Goal: Task Accomplishment & Management: Use online tool/utility

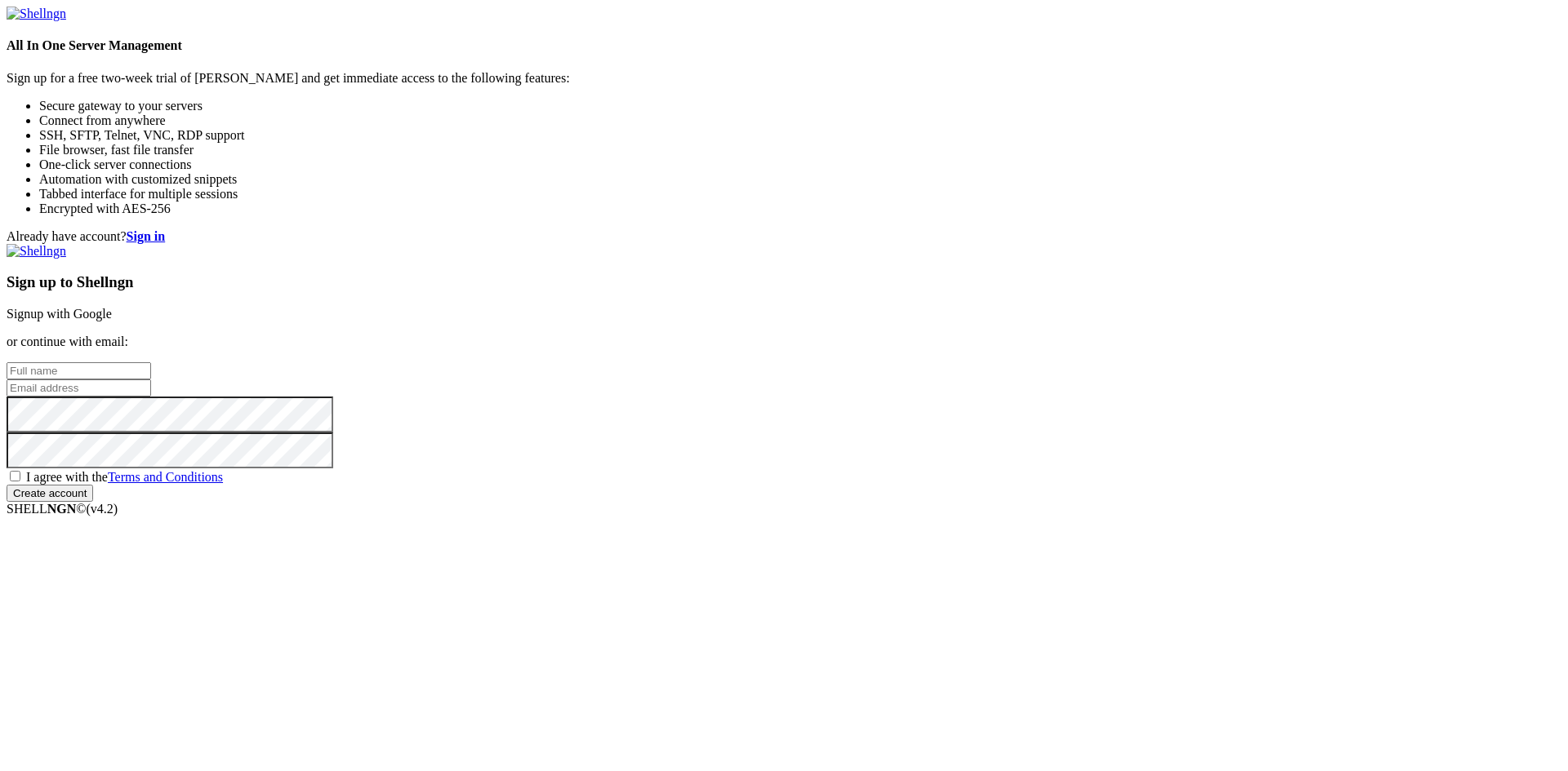
click at [166, 230] on strong "Sign in" at bounding box center [146, 236] width 39 height 14
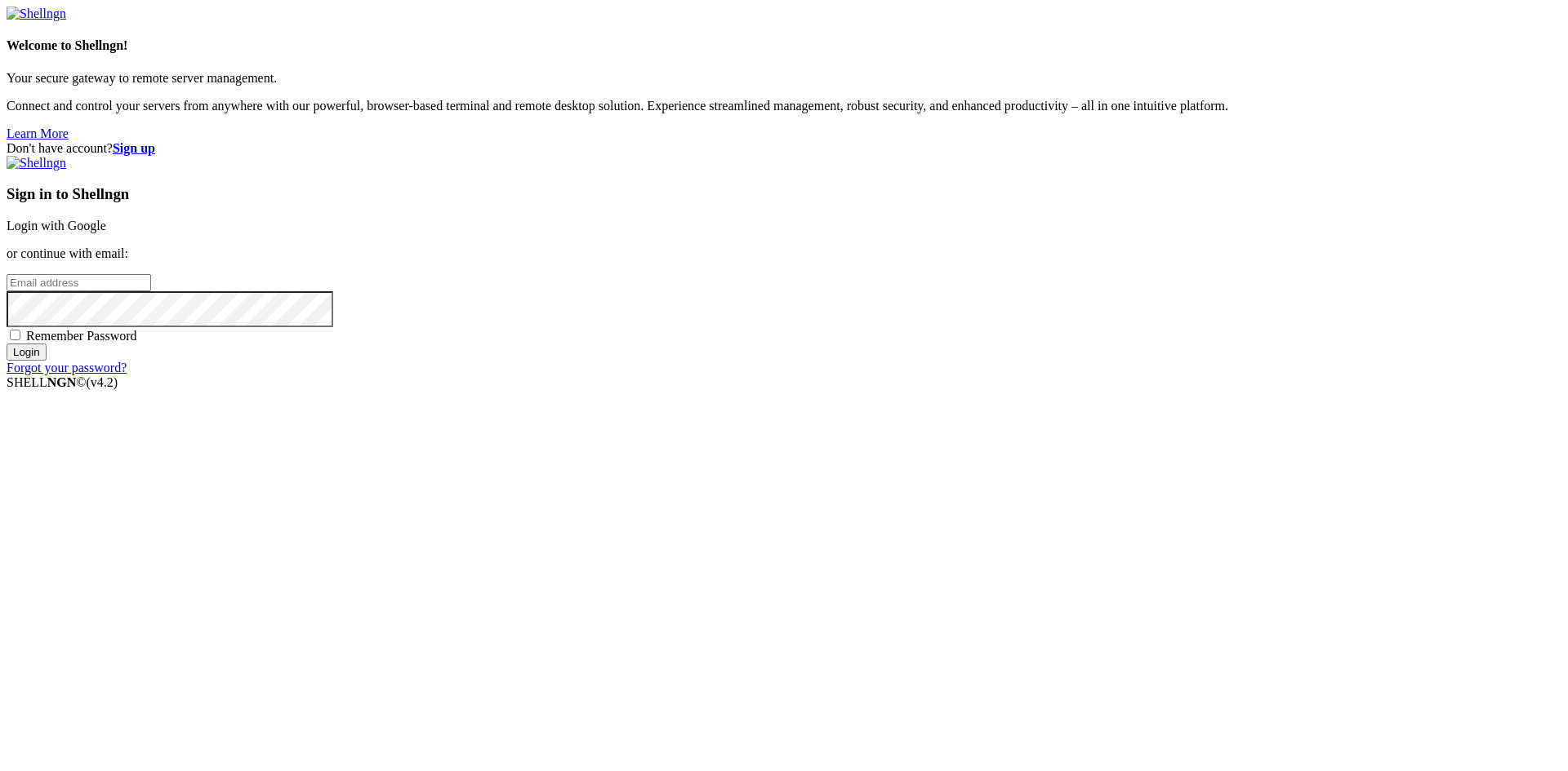
click at [106, 232] on link "Login with Google" at bounding box center [56, 225] width 99 height 14
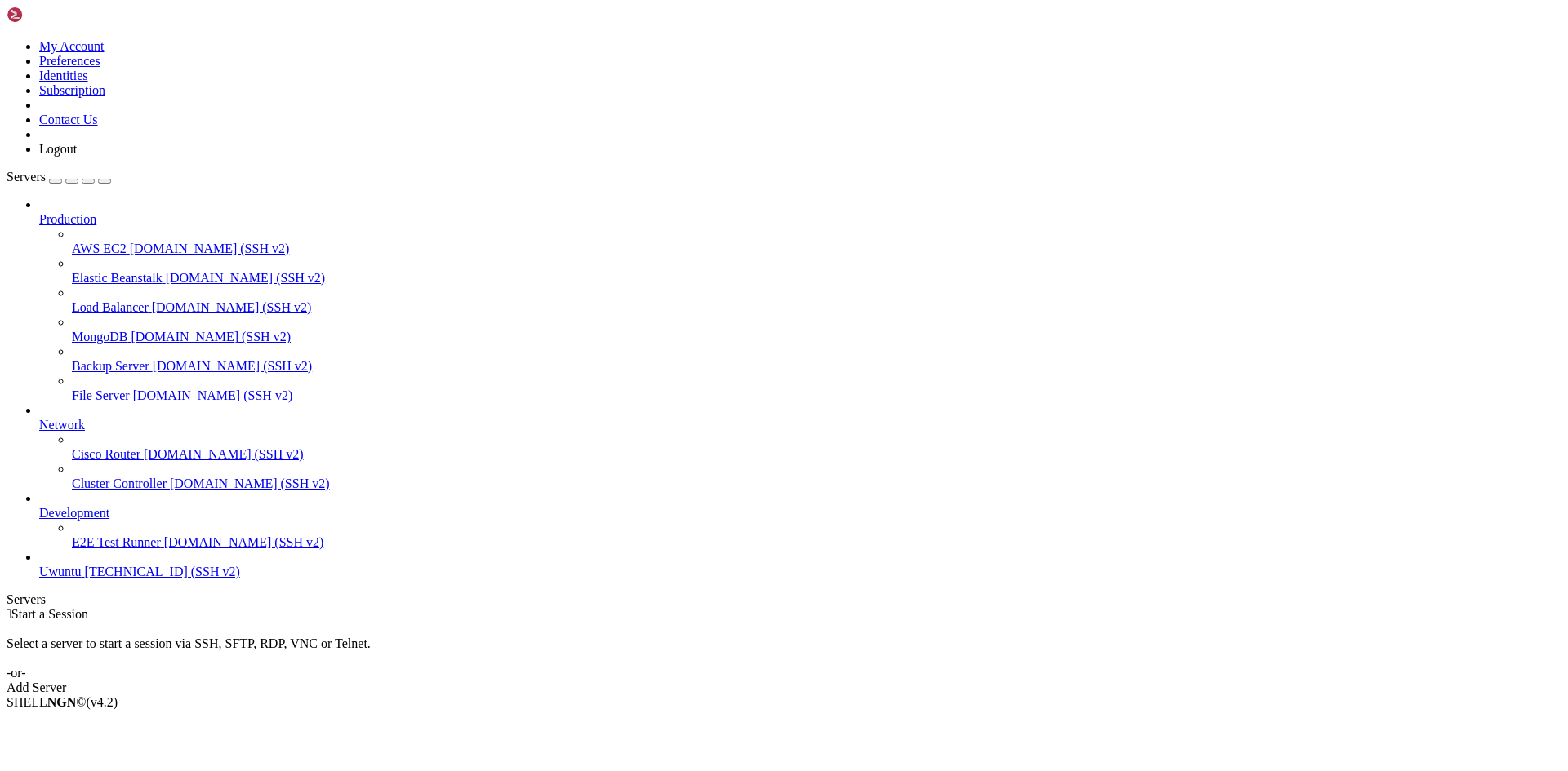
click at [877, 681] on div "Add Server" at bounding box center [784, 689] width 1555 height 15
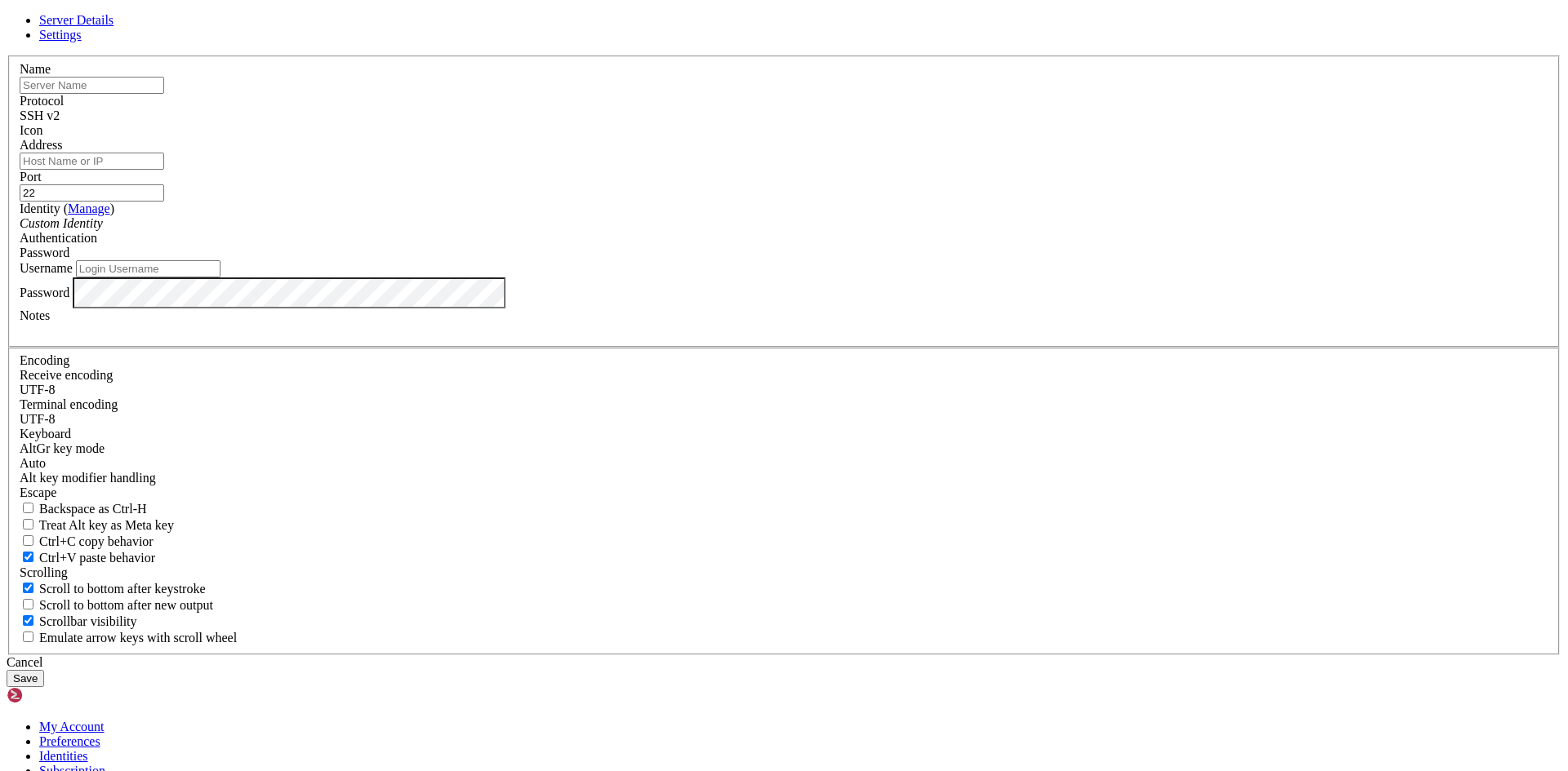
click at [164, 94] on input "text" at bounding box center [92, 85] width 144 height 17
type input "OWONTO"
click at [164, 170] on input "Address" at bounding box center [92, 161] width 144 height 17
click at [662, 231] on div "Custom Identity" at bounding box center [784, 224] width 1529 height 15
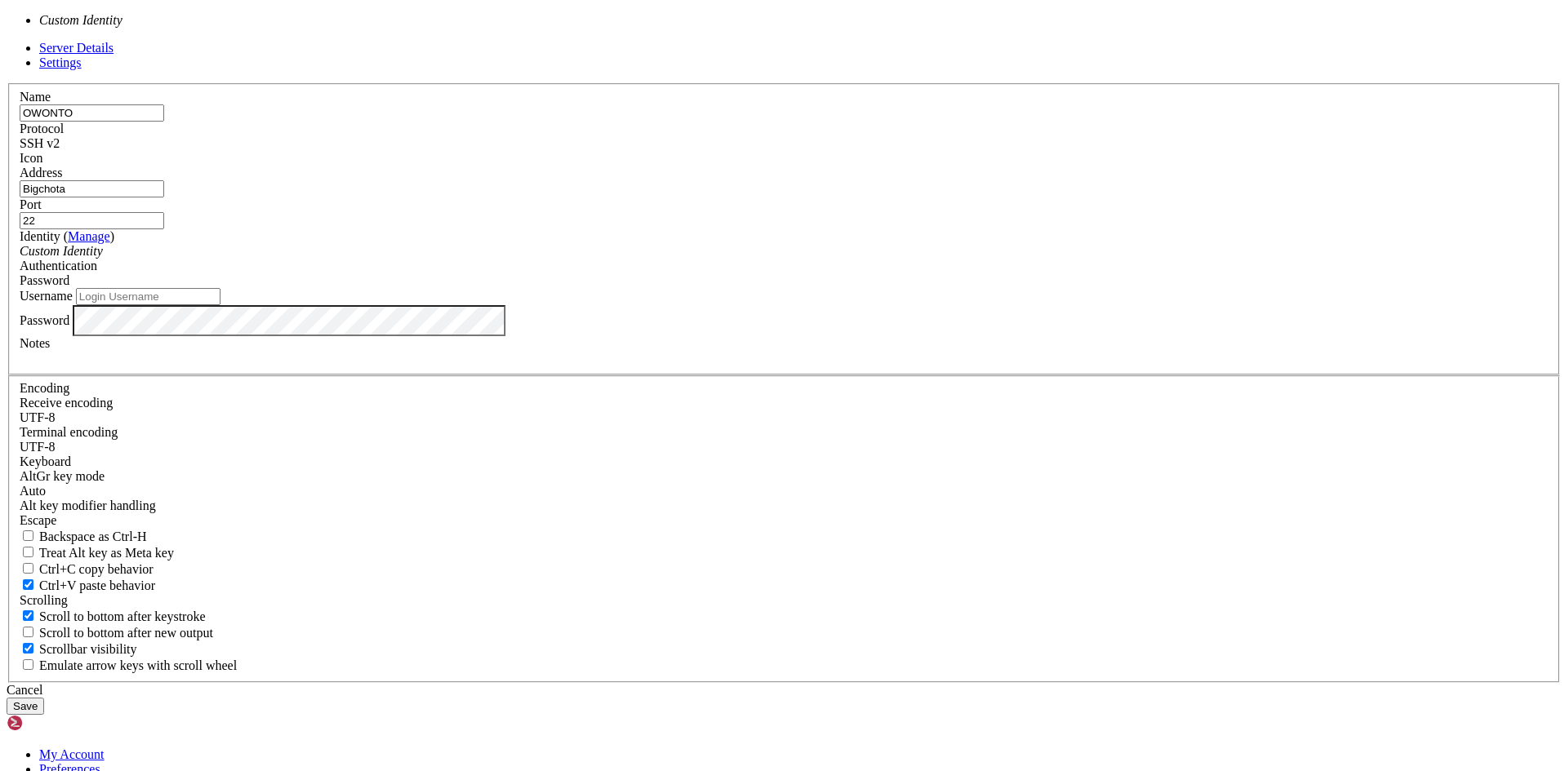
click at [662, 259] on div "Custom Identity" at bounding box center [784, 251] width 1529 height 15
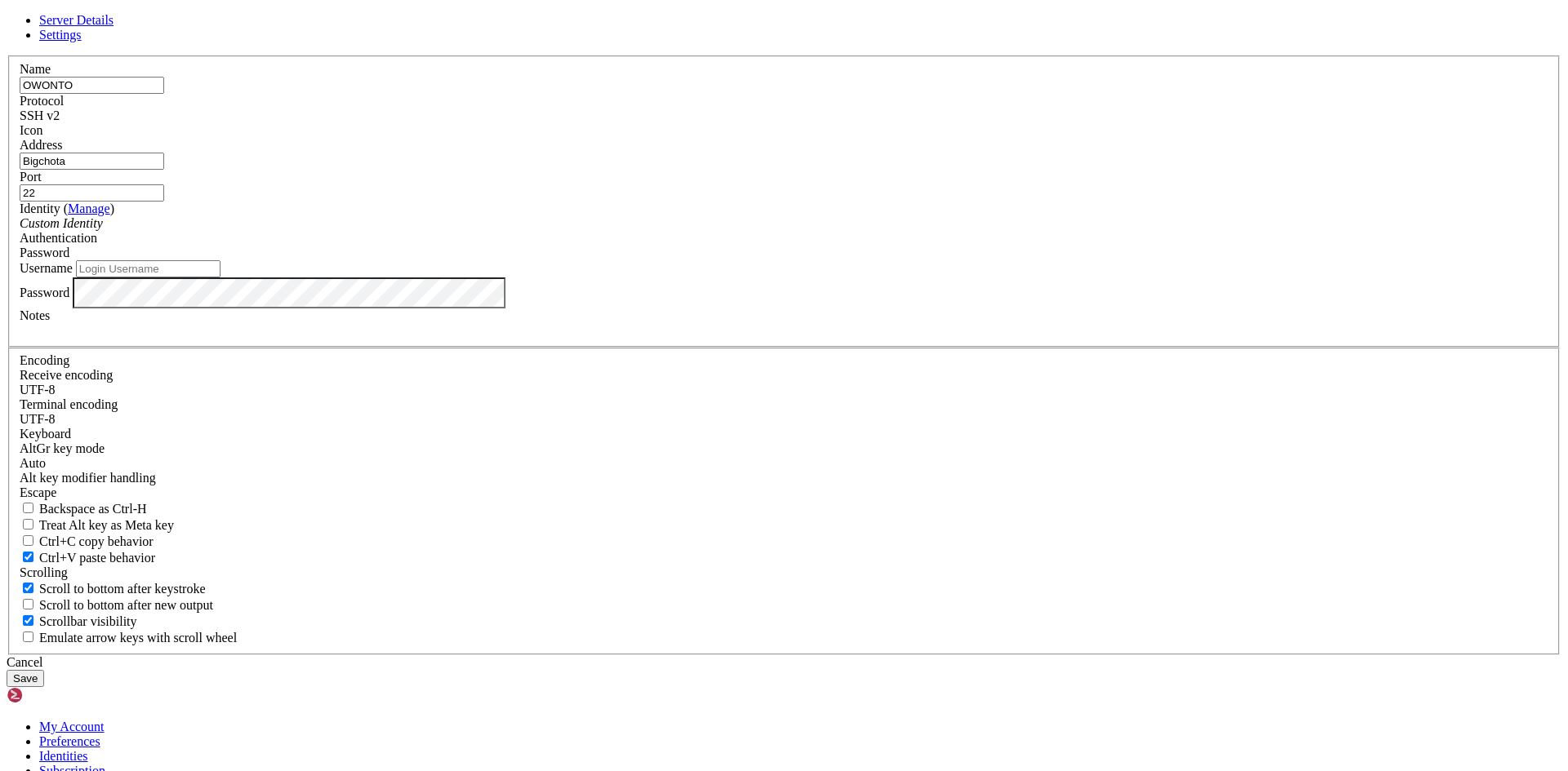
click at [664, 277] on div "Username" at bounding box center [784, 269] width 1529 height 17
click at [220, 277] on input "Username" at bounding box center [148, 269] width 144 height 17
drag, startPoint x: 676, startPoint y: 303, endPoint x: 537, endPoint y: 304, distance: 139.0
click at [538, 304] on div "Server Details Settings Name OWONTO Protocol SSH v2 Icon" at bounding box center [784, 350] width 1555 height 675
paste input "4.242.156.247 (IPP)"
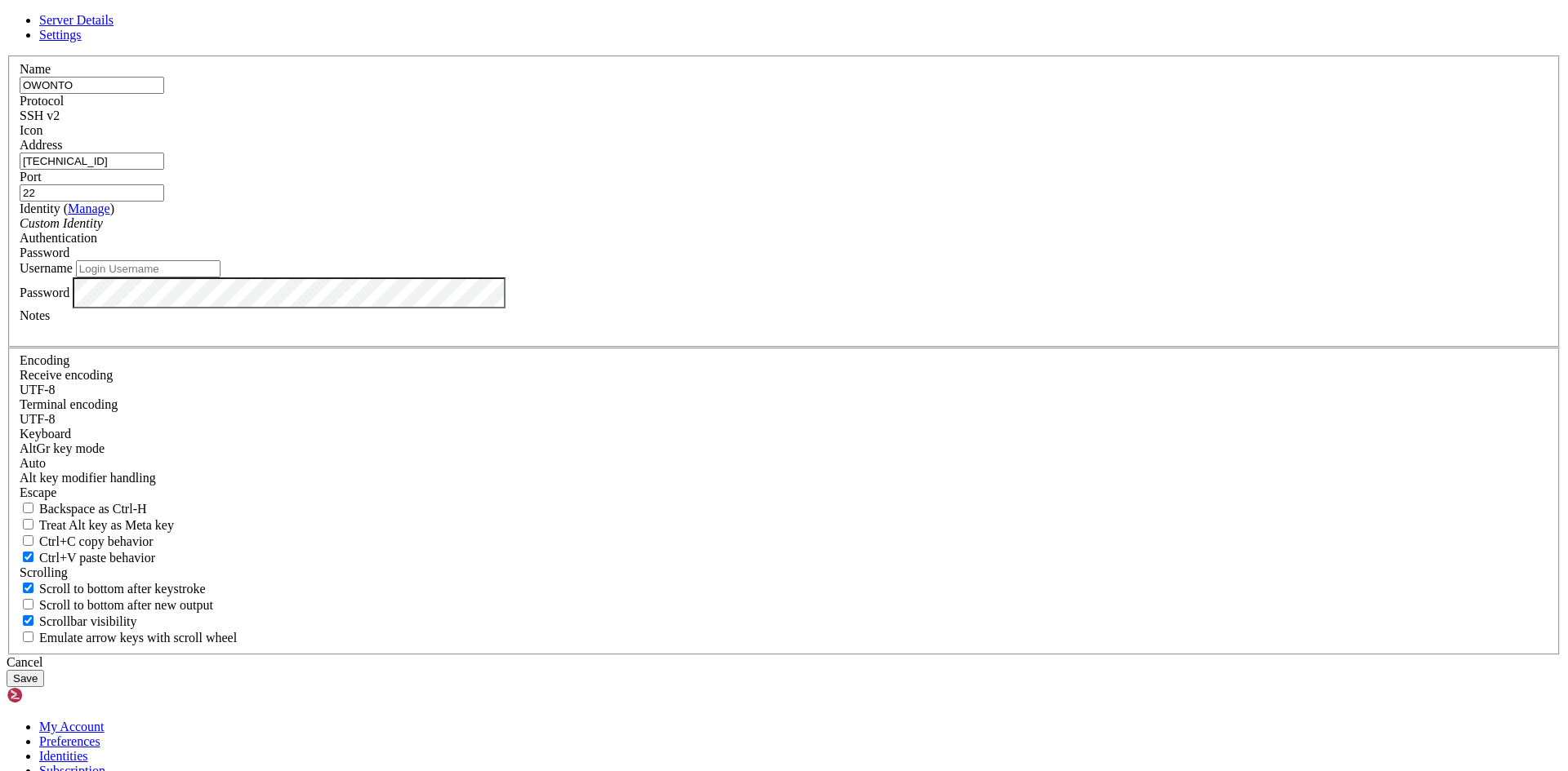
type input "4.242.156.247"
click at [220, 277] on input "Username" at bounding box center [148, 269] width 144 height 17
type input "Bigchota"
click at [44, 670] on button "Save" at bounding box center [25, 678] width 37 height 17
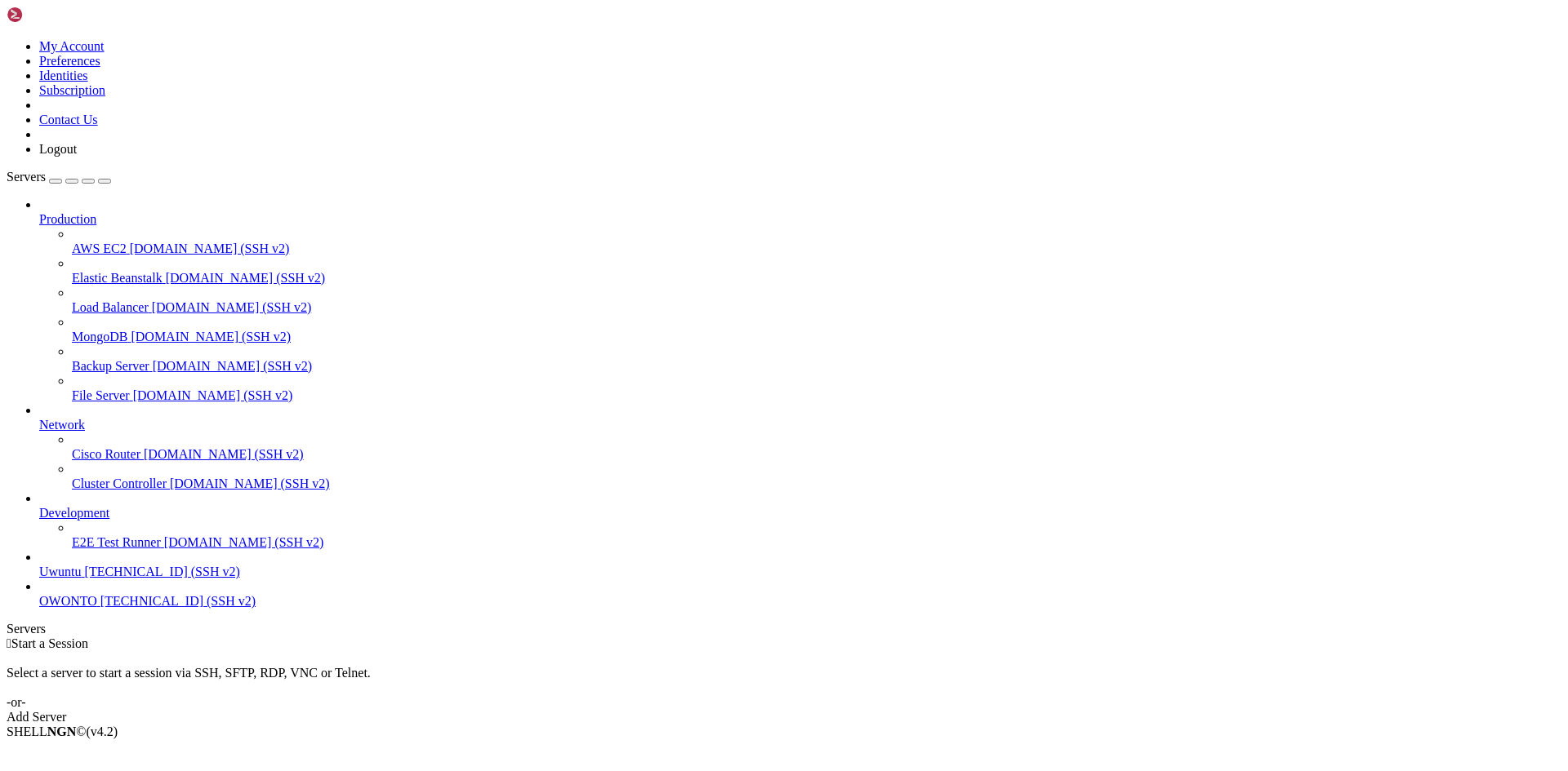
click at [81, 608] on span "OWONTO" at bounding box center [68, 600] width 58 height 14
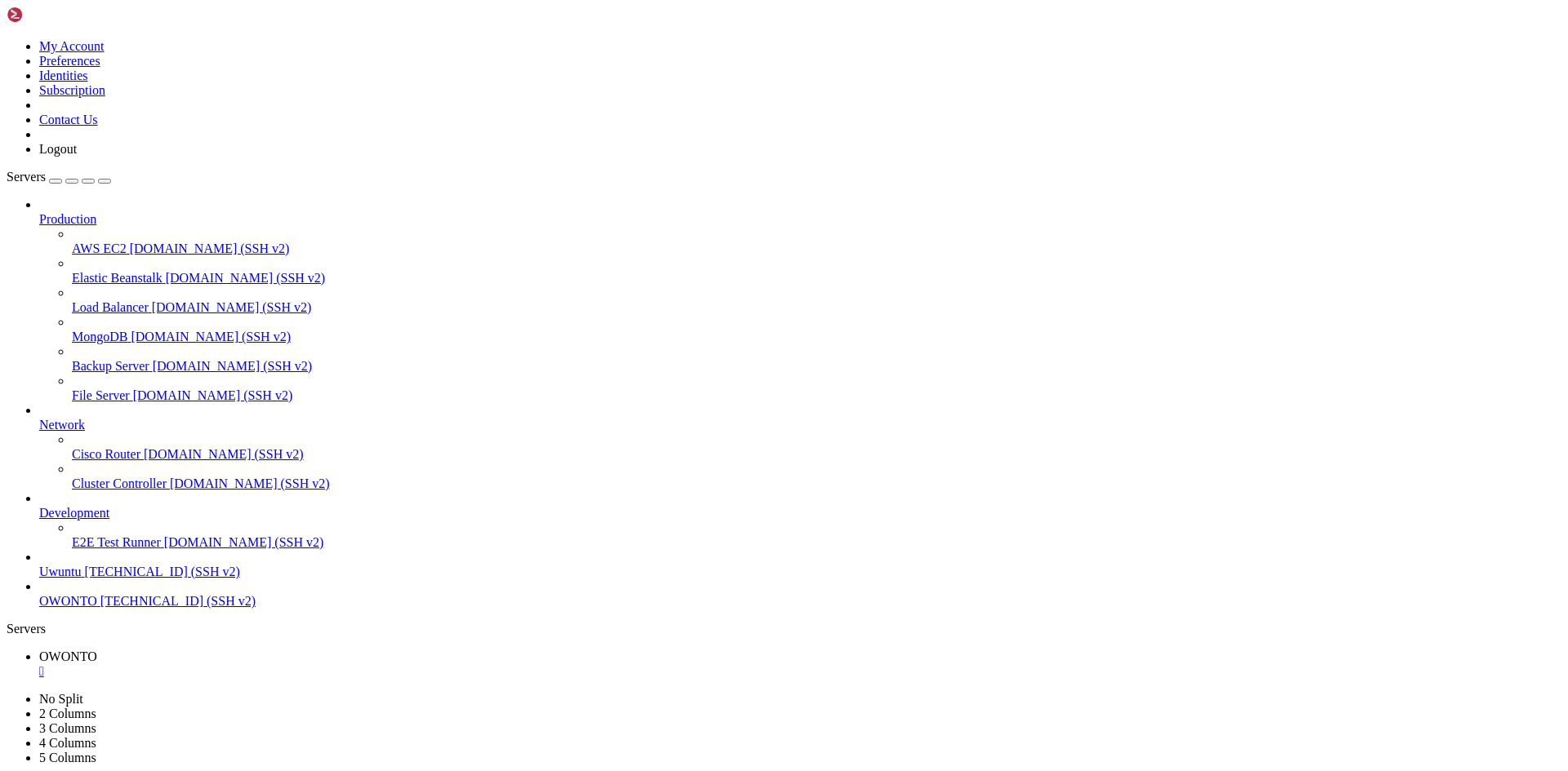
click at [49, 609] on link "OWONTO 4.242.156.247 (SSH v2)" at bounding box center [800, 601] width 1522 height 15
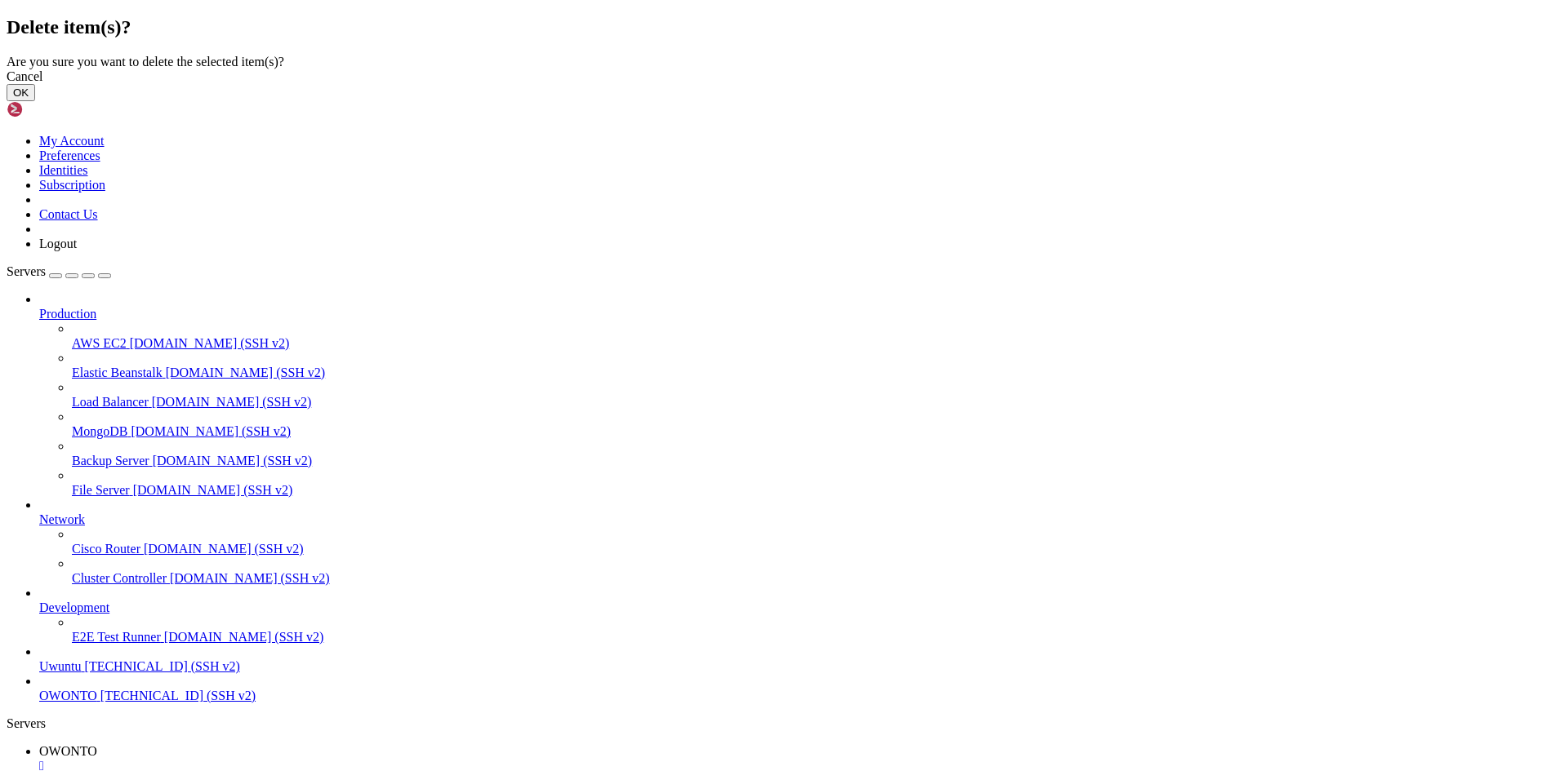
click at [990, 101] on div "Cancel OK" at bounding box center [784, 85] width 1555 height 32
drag, startPoint x: 986, startPoint y: 434, endPoint x: 782, endPoint y: 363, distance: 216.0
click at [35, 101] on button "OK" at bounding box center [21, 93] width 28 height 17
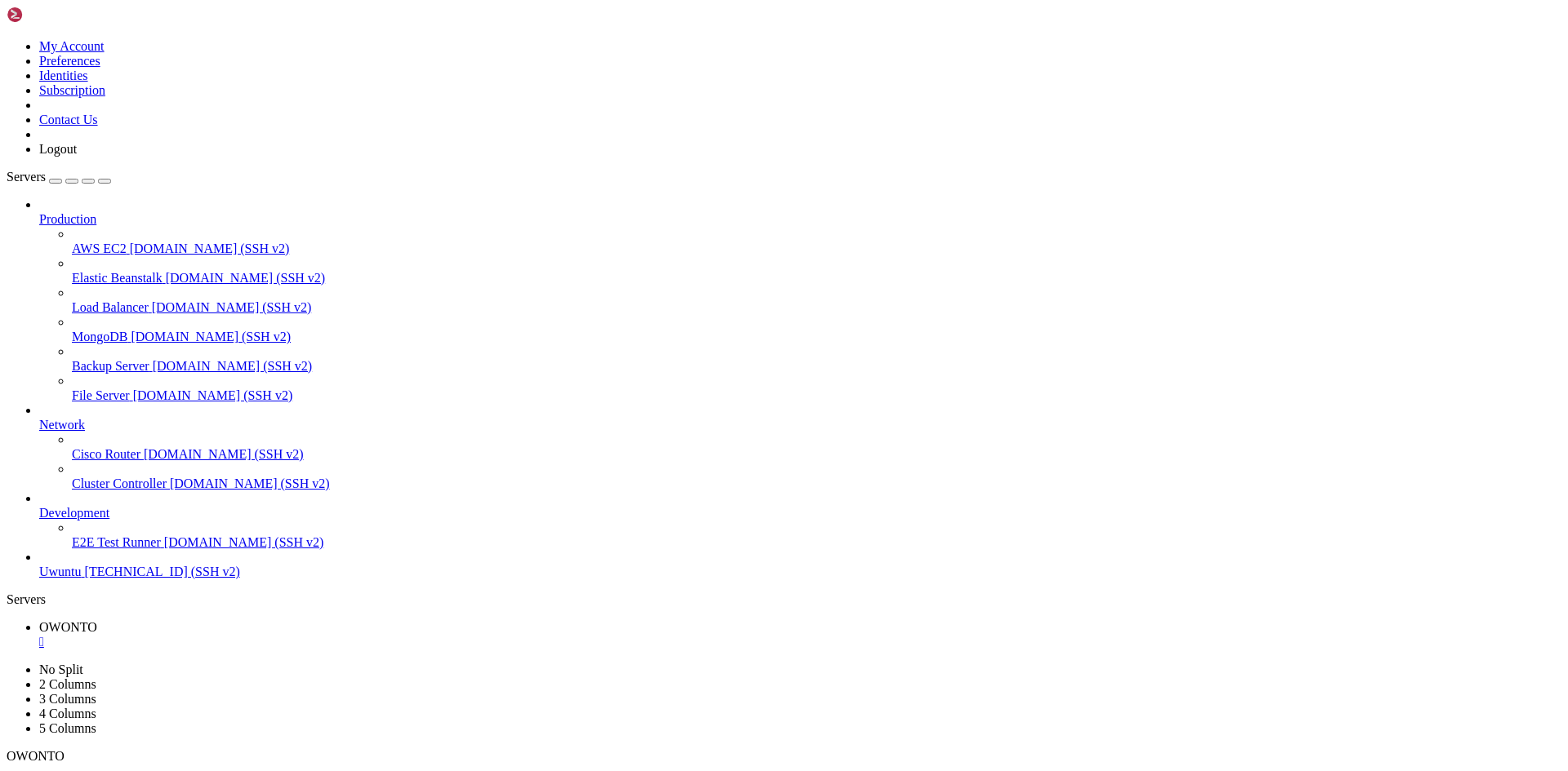
click at [31, 18] on img at bounding box center [53, 14] width 94 height 16
click at [36, 22] on img at bounding box center [53, 14] width 94 height 16
click at [32, 22] on img at bounding box center [53, 14] width 94 height 16
click at [28, 17] on img at bounding box center [53, 14] width 94 height 16
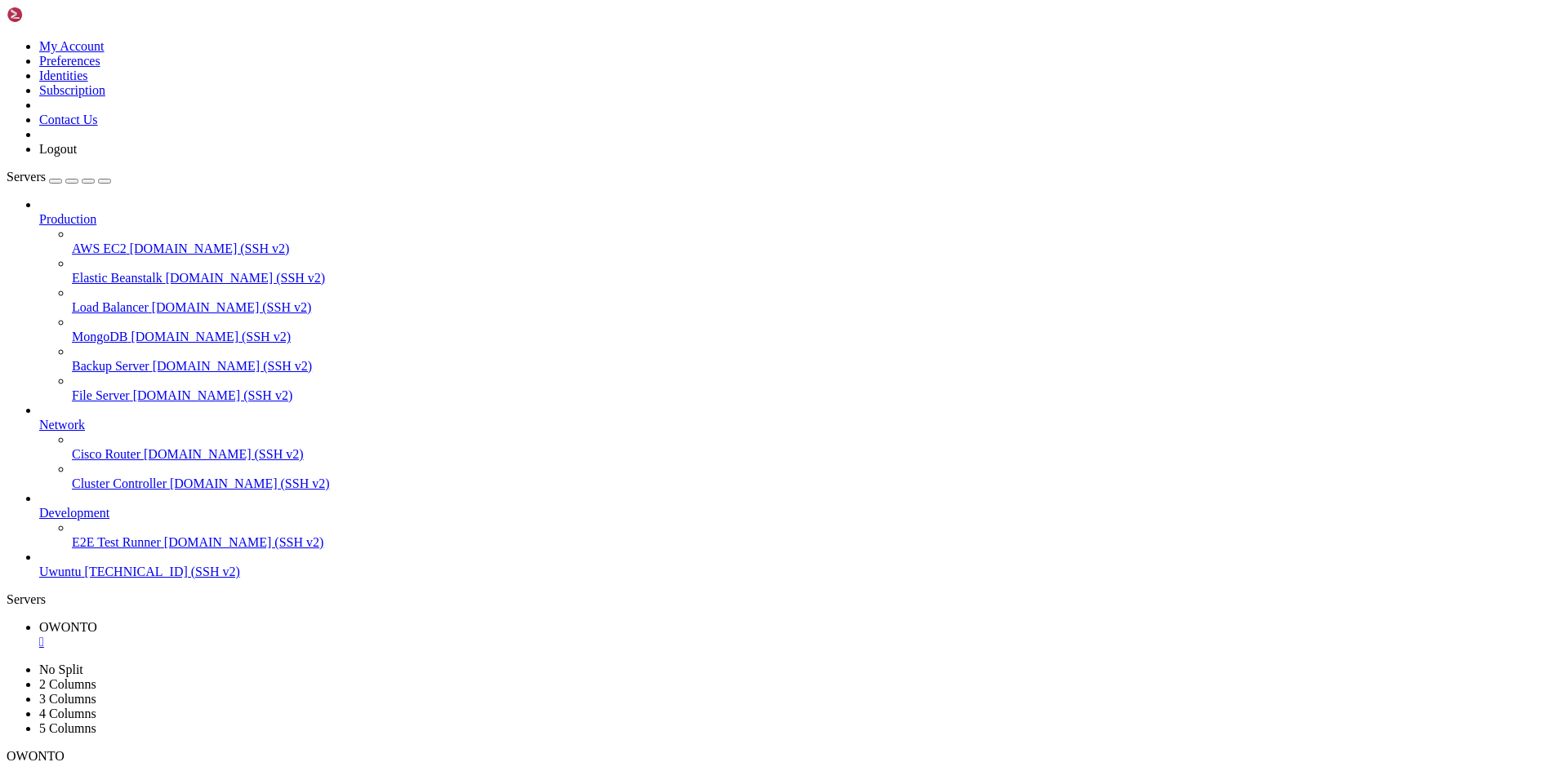
click at [28, 17] on img at bounding box center [53, 14] width 94 height 16
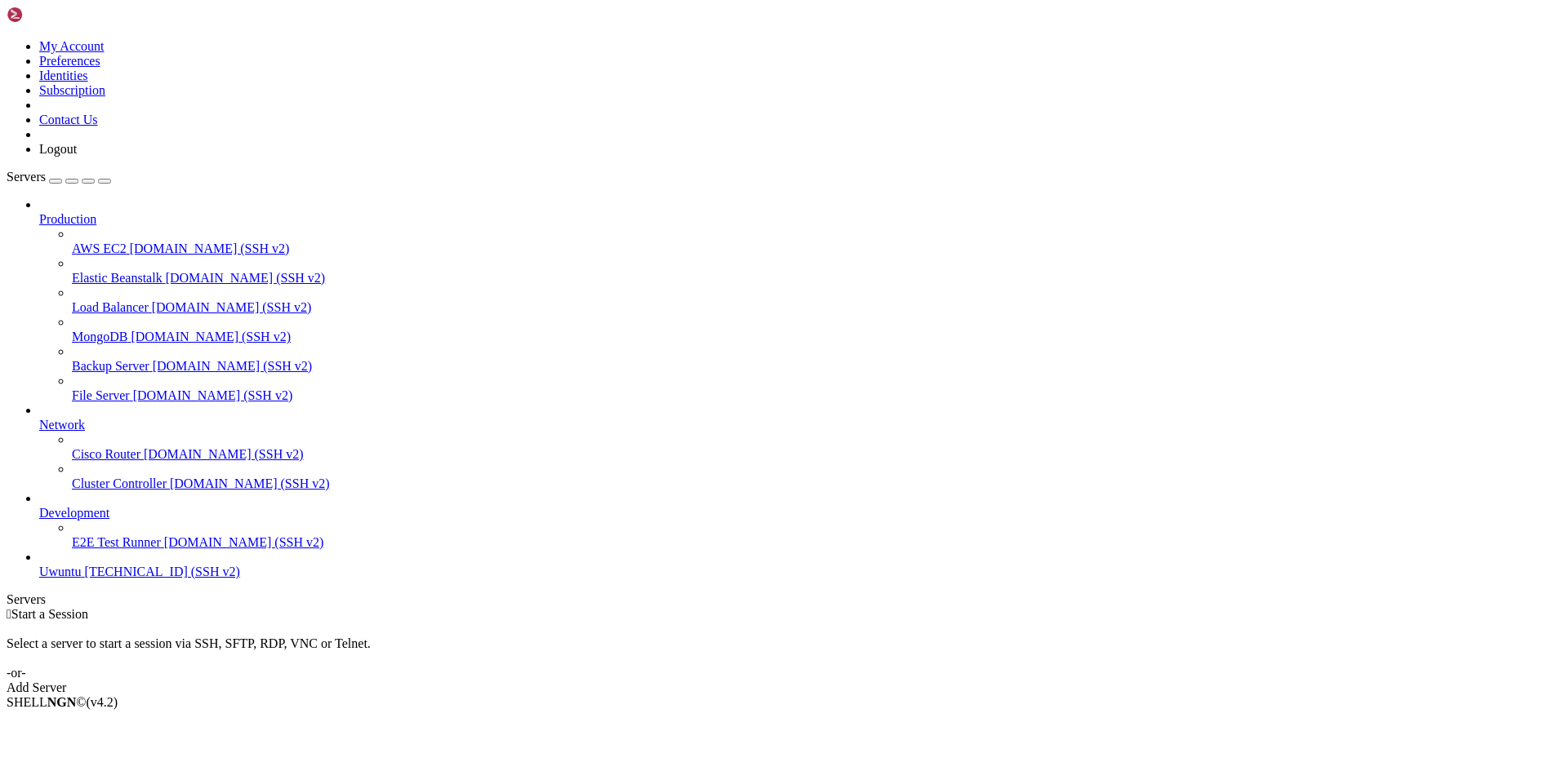
click at [834, 681] on link "Add Server" at bounding box center [784, 689] width 1555 height 15
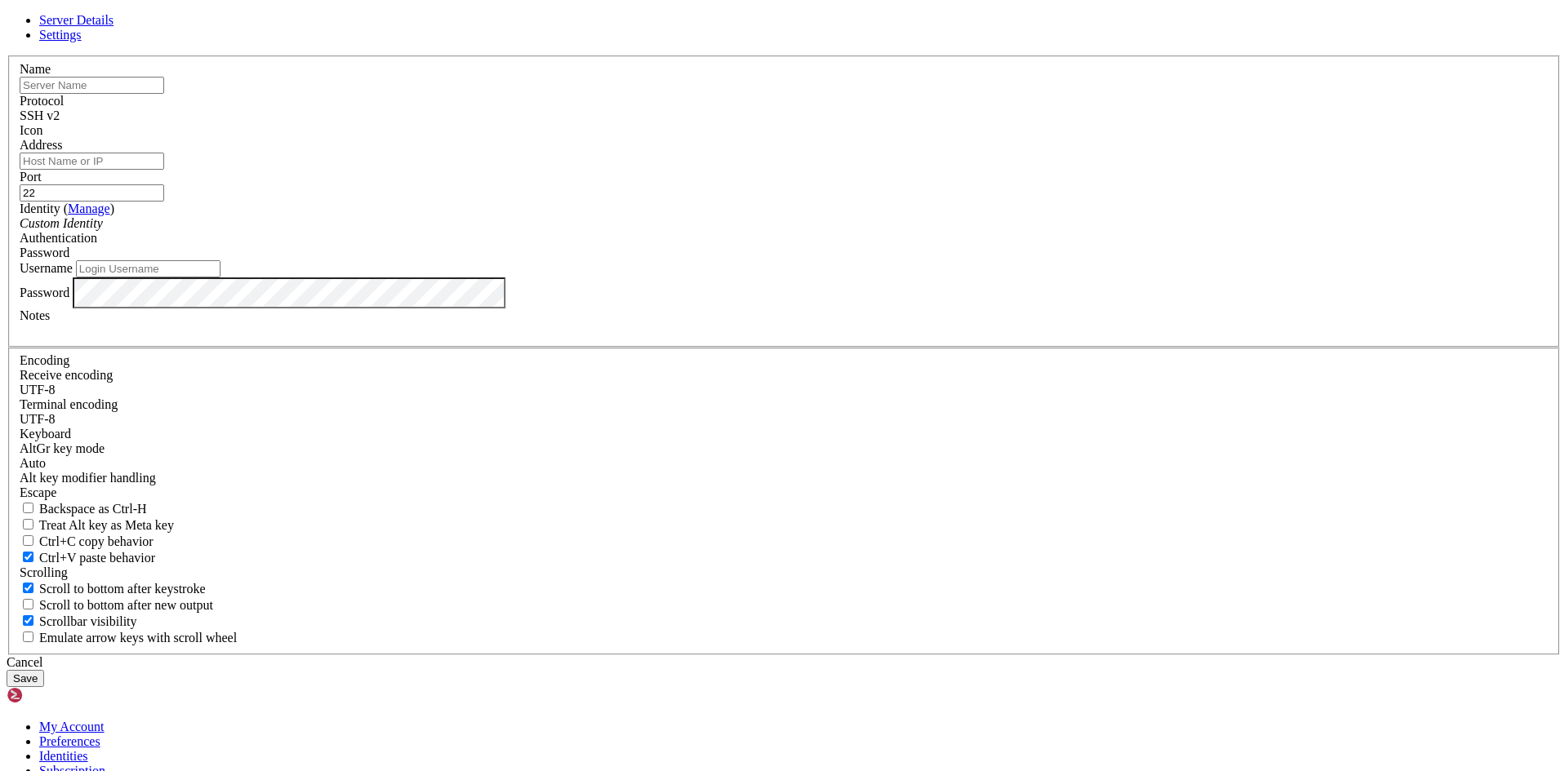
click at [220, 277] on input "Username" at bounding box center [148, 269] width 144 height 17
type input "b"
type input "Bigchota"
click at [164, 170] on input "Address" at bounding box center [92, 161] width 144 height 17
type input "[TECHNICAL_ID]"
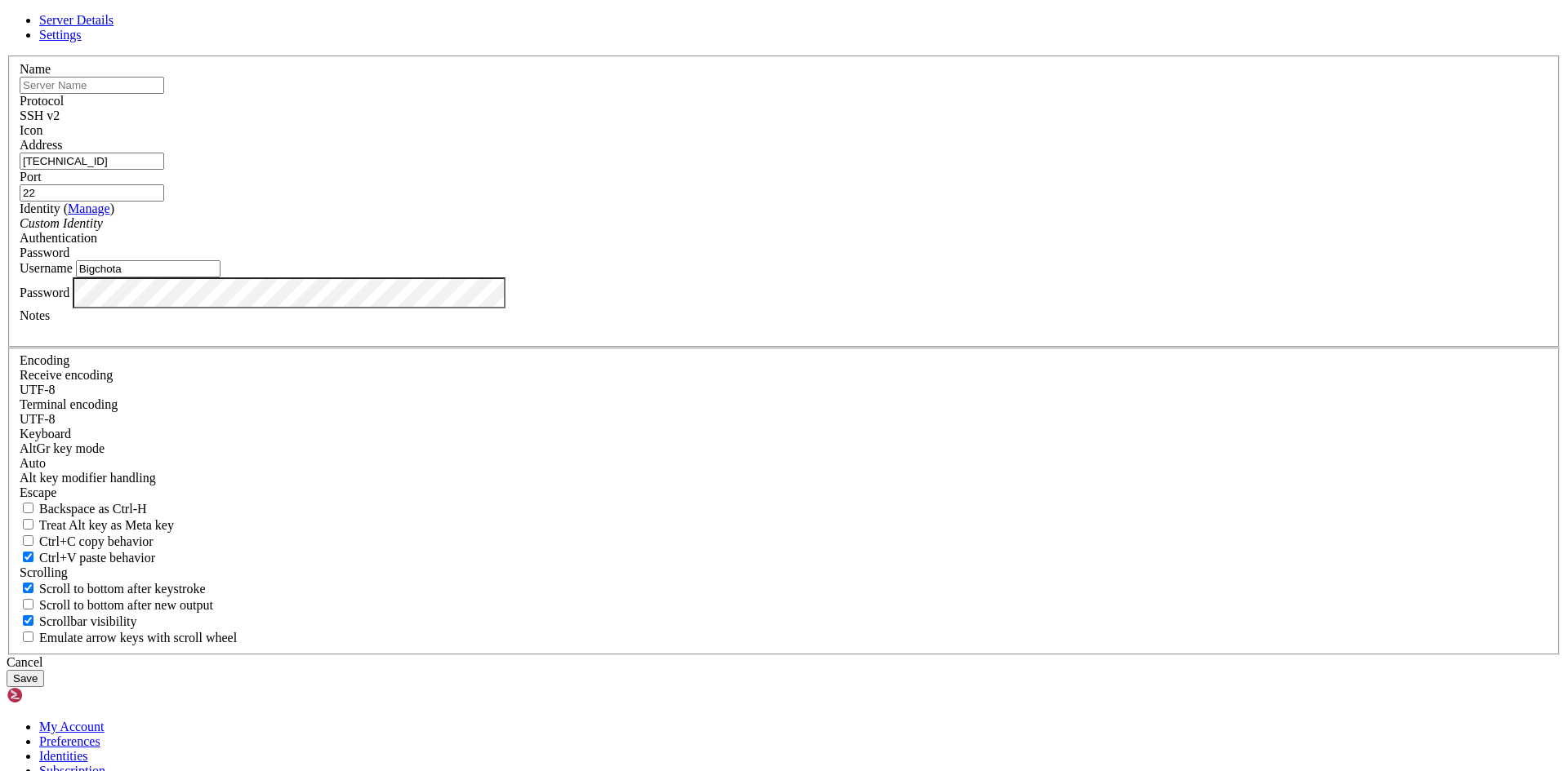
click at [164, 94] on input "text" at bounding box center [92, 85] width 144 height 17
type input "OWONTO"
click at [44, 670] on button "Save" at bounding box center [25, 678] width 37 height 17
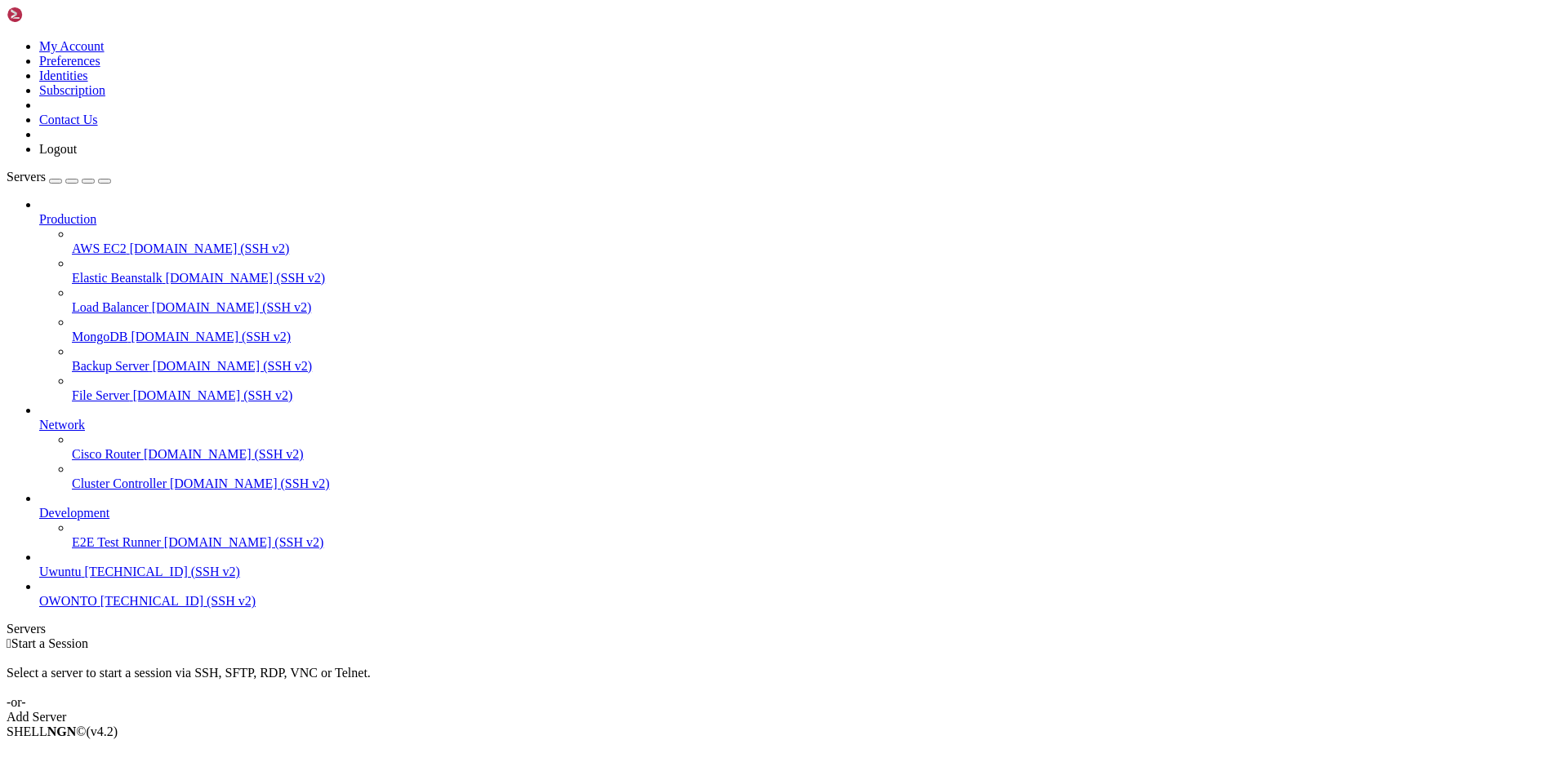
click at [57, 609] on link "OWONTO [TECHNICAL_ID] (SSH v2)" at bounding box center [800, 601] width 1522 height 15
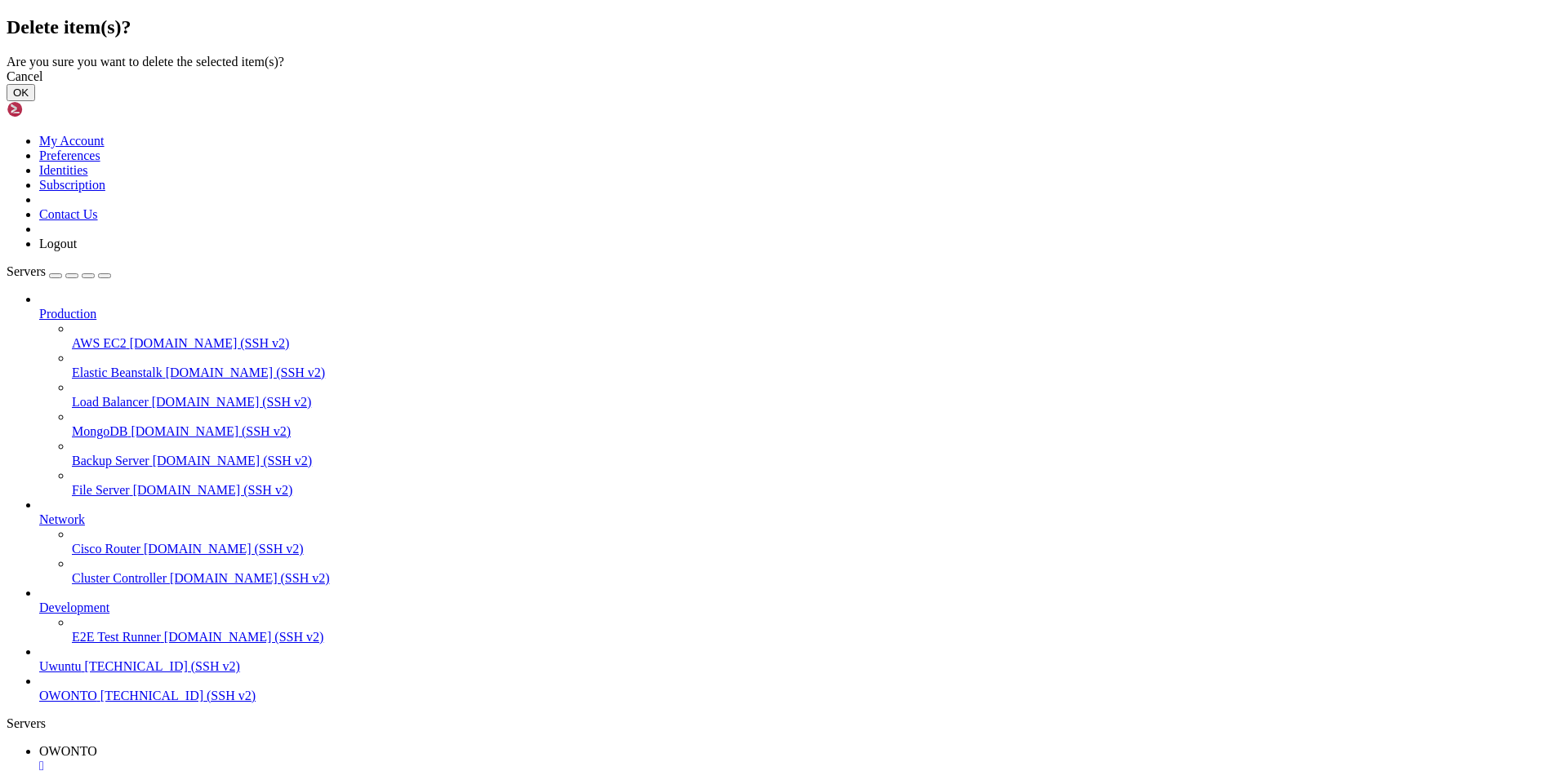
click at [35, 101] on button "OK" at bounding box center [21, 93] width 28 height 17
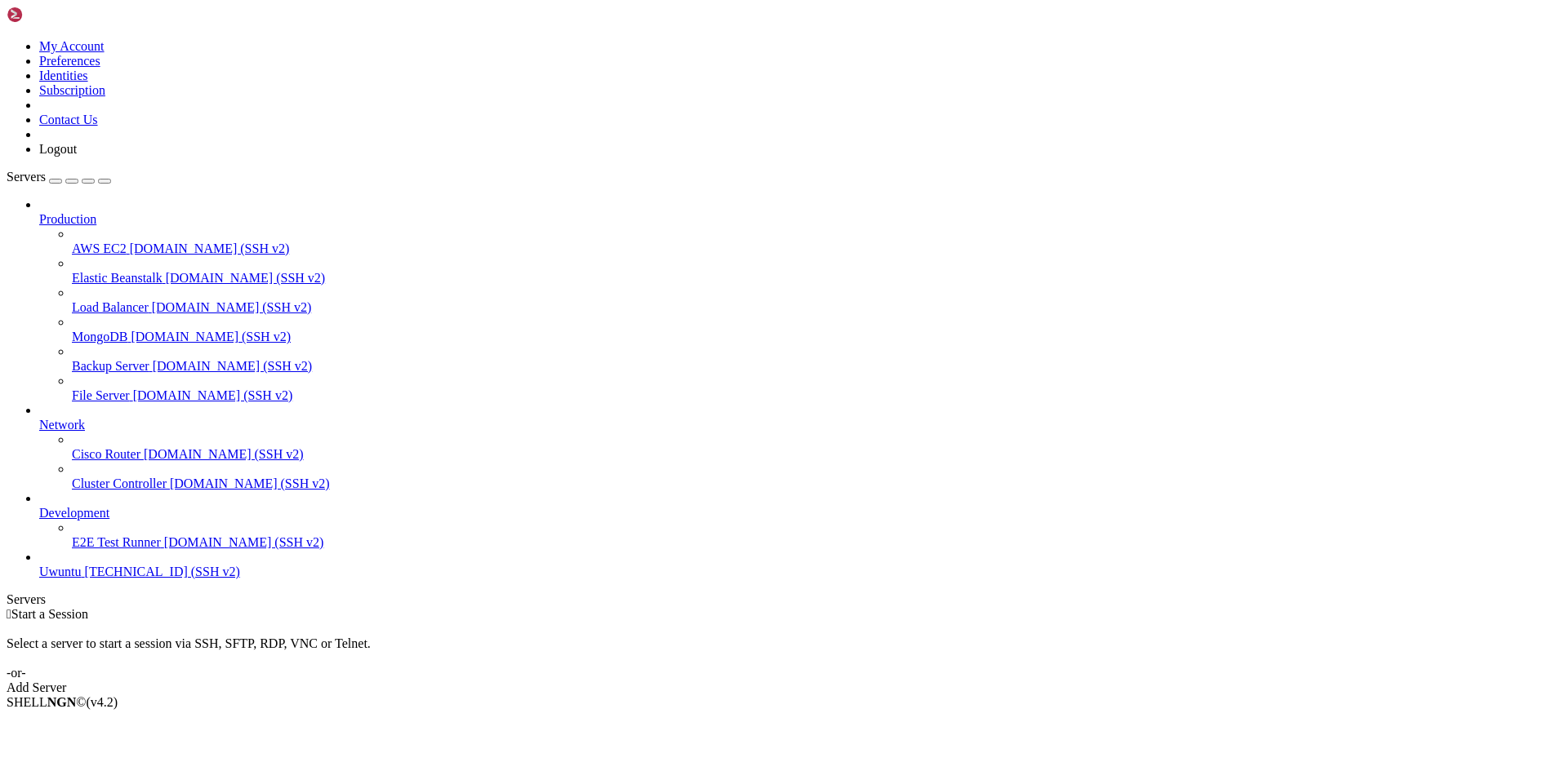
click at [882, 681] on div "Add Server" at bounding box center [784, 689] width 1555 height 15
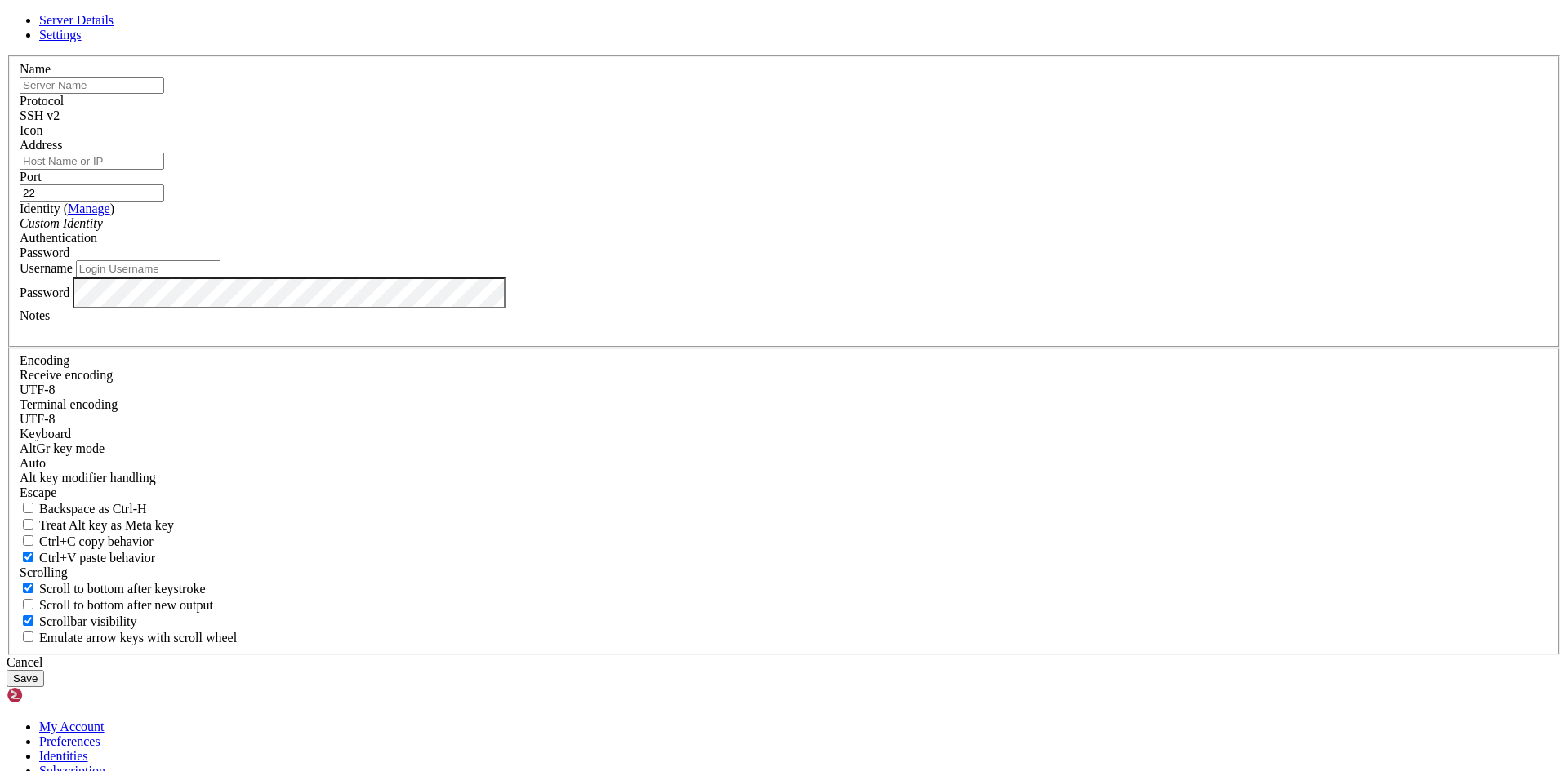
click at [164, 94] on input "text" at bounding box center [92, 85] width 144 height 17
type input "OWONTO"
click at [164, 170] on input "Address" at bounding box center [92, 161] width 144 height 17
drag, startPoint x: 690, startPoint y: 299, endPoint x: 554, endPoint y: 330, distance: 139.5
click at [554, 330] on div "Name OWONTO Protocol SSH v2 Icon Address 4.242.156.247 Port 22" at bounding box center [784, 355] width 1555 height 600
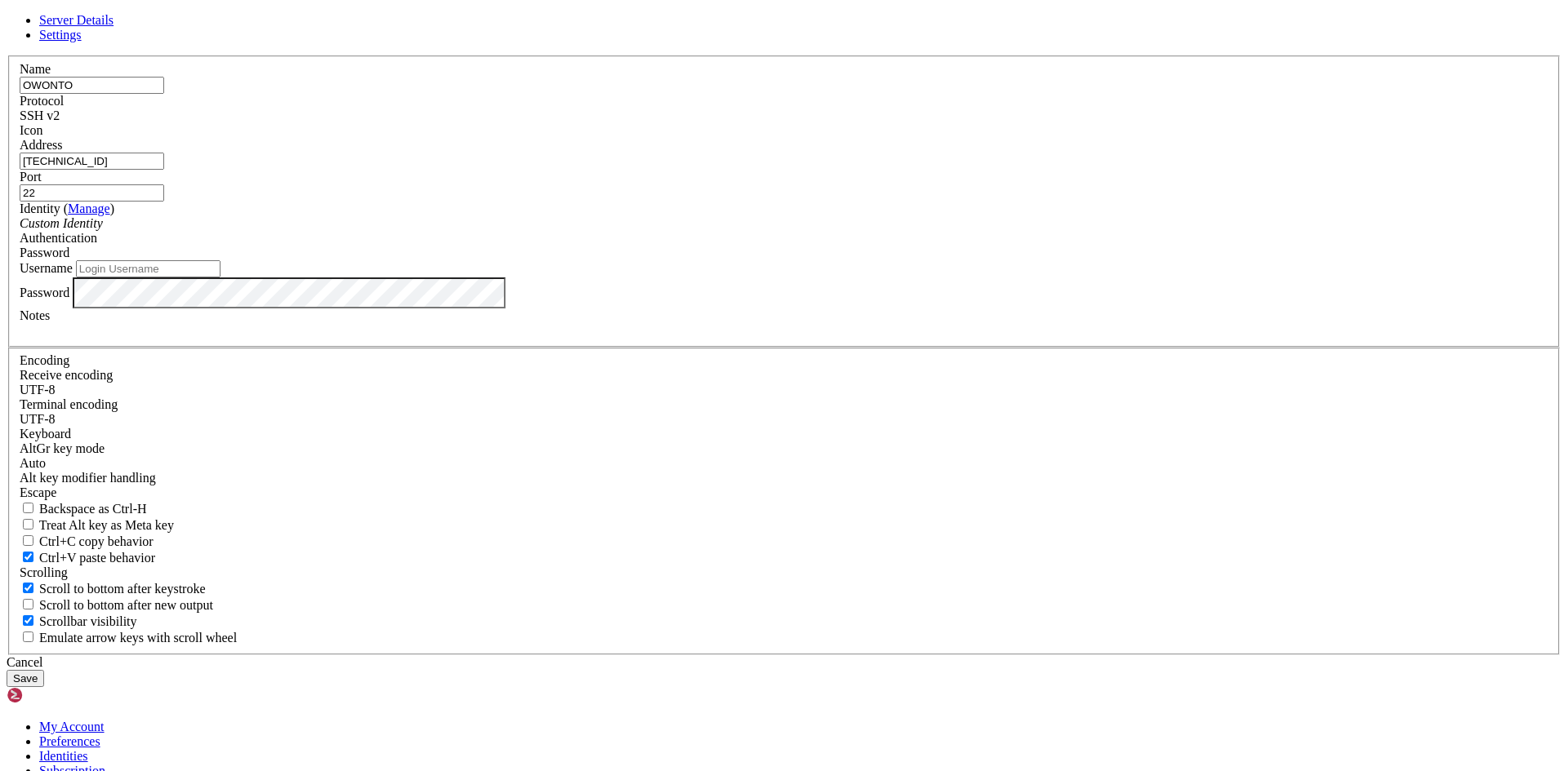
paste input "text"
type input "[TECHNICAL_ID]"
click at [220, 277] on input "Username" at bounding box center [148, 269] width 144 height 17
type input "b"
type input "Bigchota"
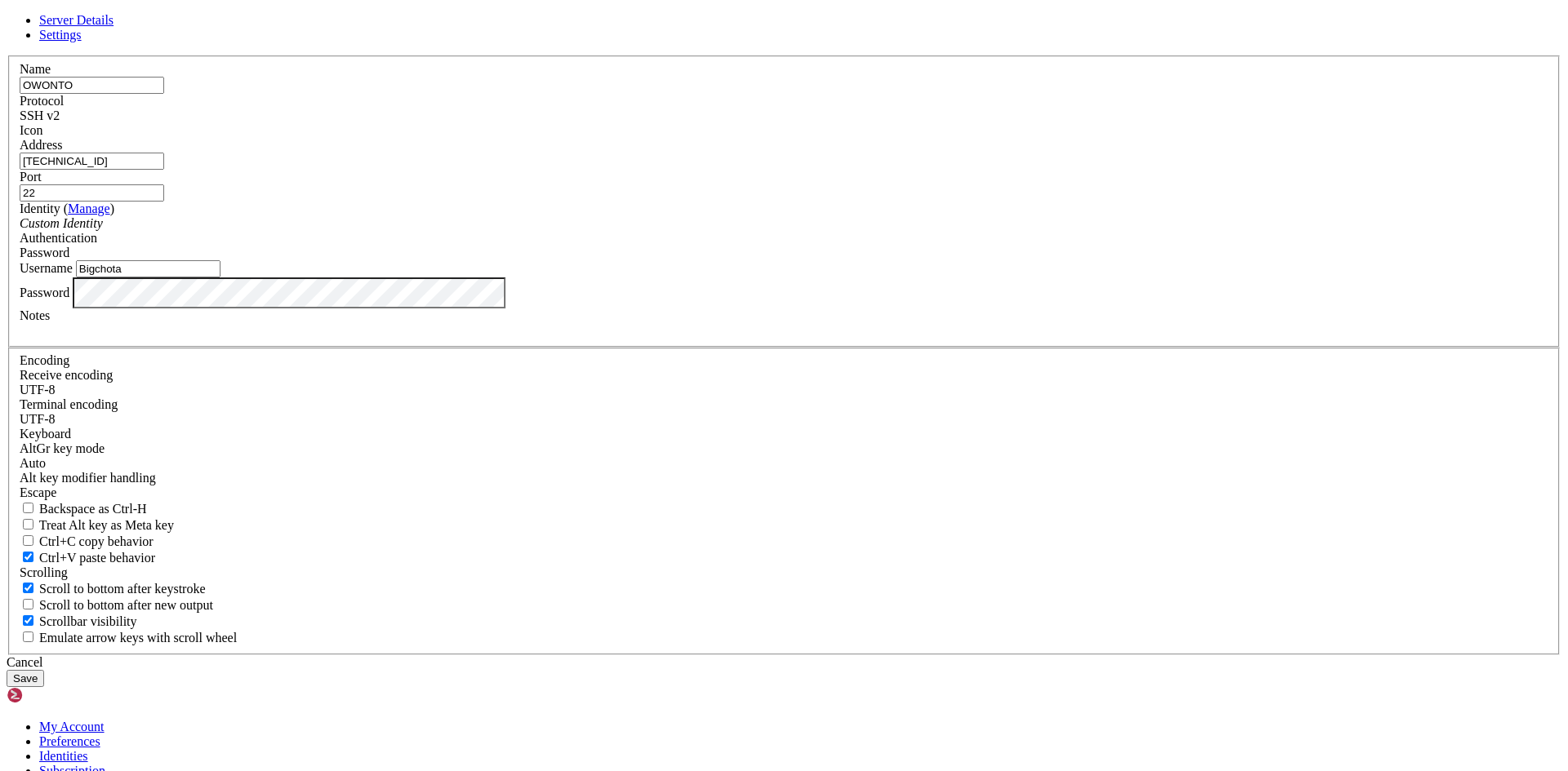
click at [7, 670] on button "Save" at bounding box center [25, 678] width 37 height 17
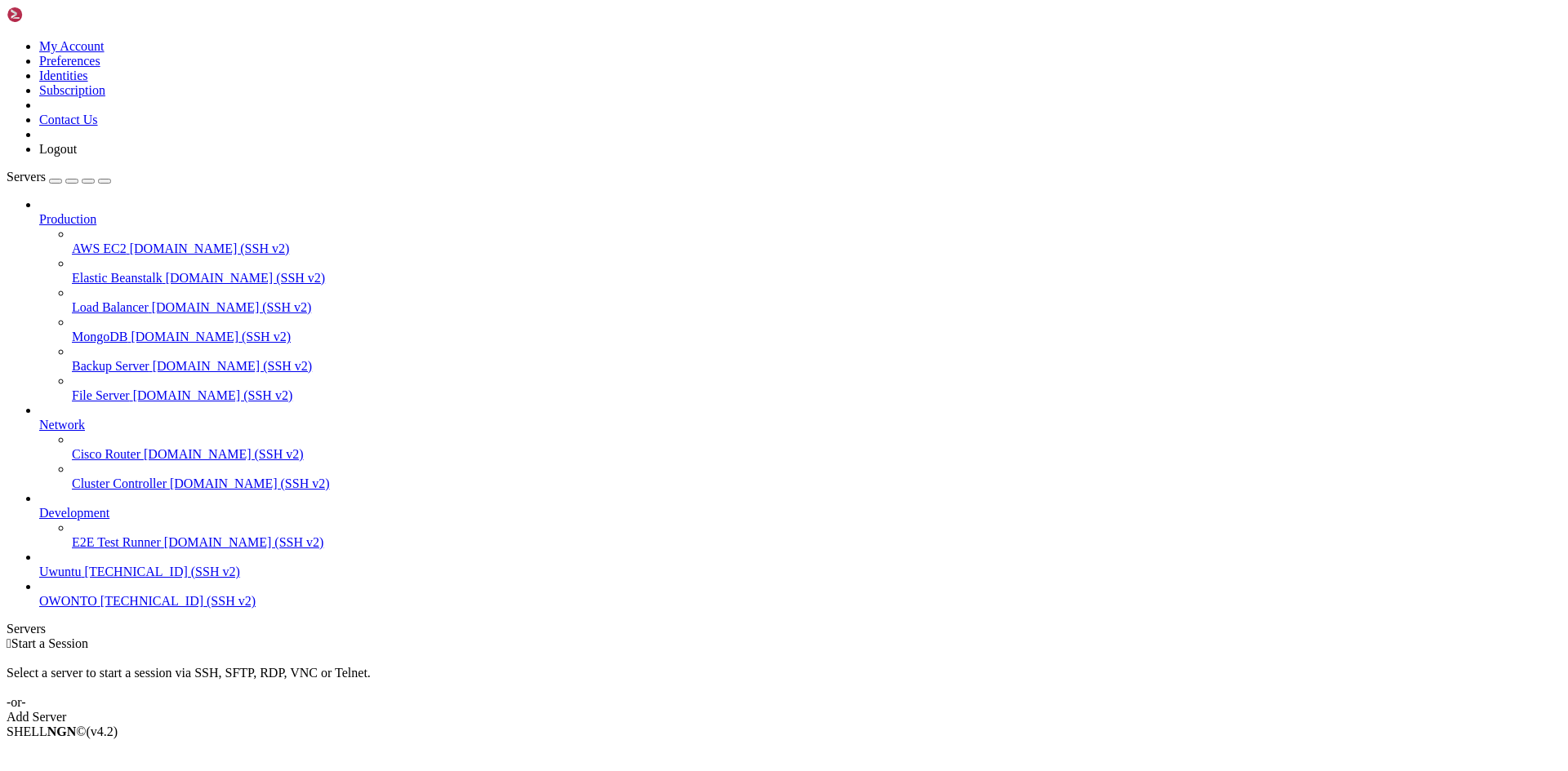
click at [62, 608] on span "OWONTO" at bounding box center [68, 600] width 58 height 14
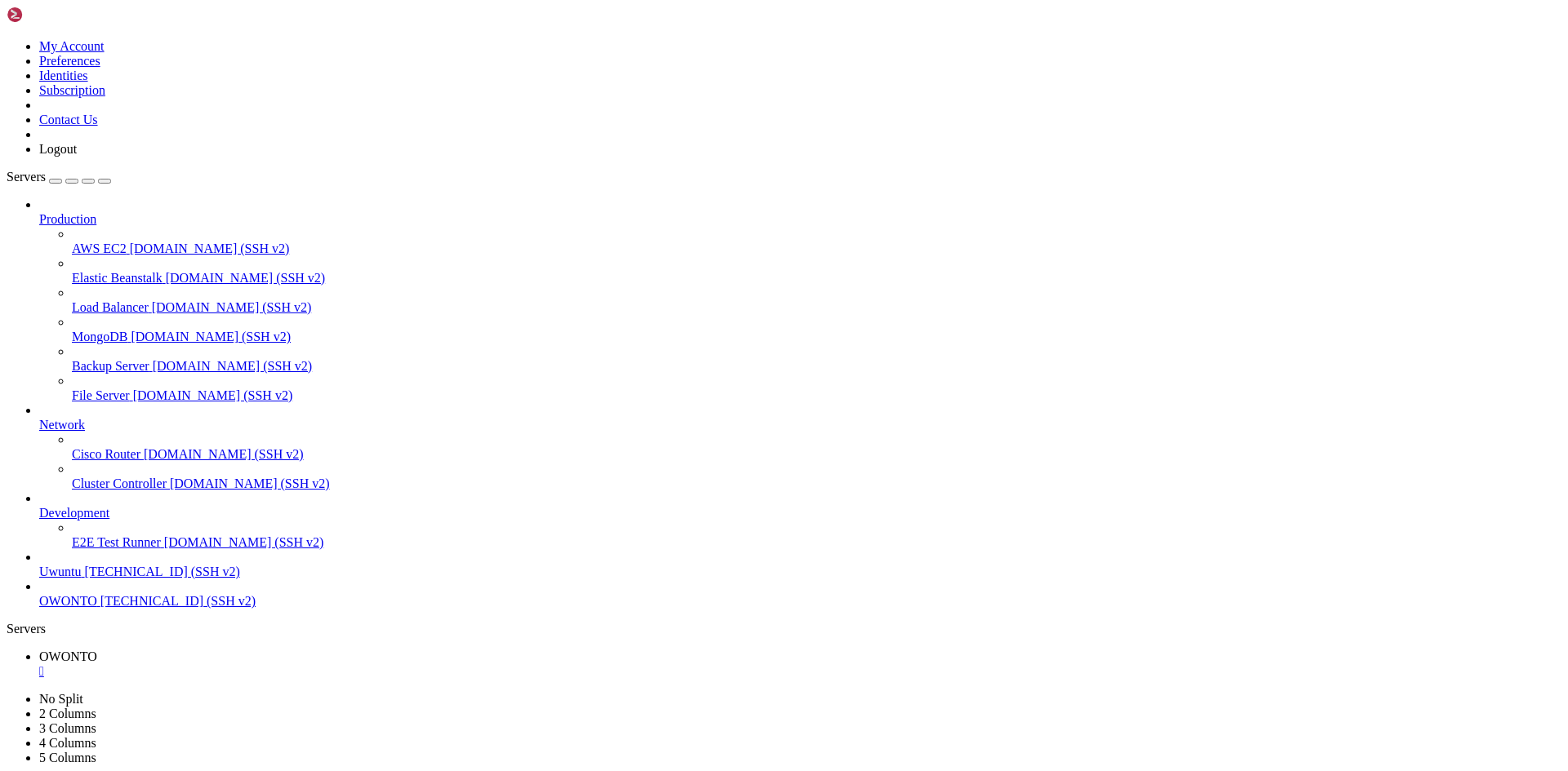
scroll to position [83, 0]
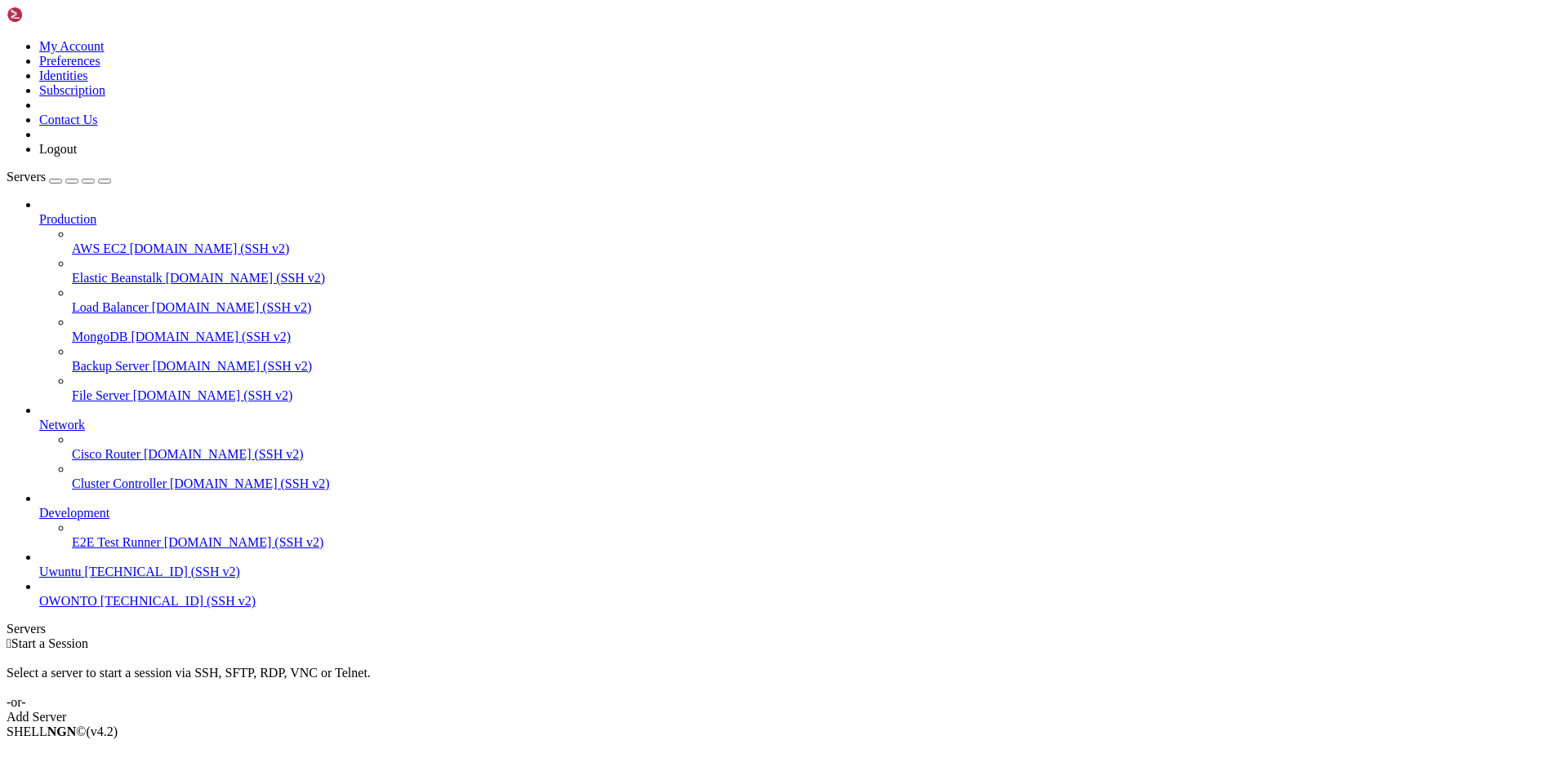
click at [100, 608] on span "[TECHNICAL_ID] (SSH v2)" at bounding box center [178, 600] width 156 height 14
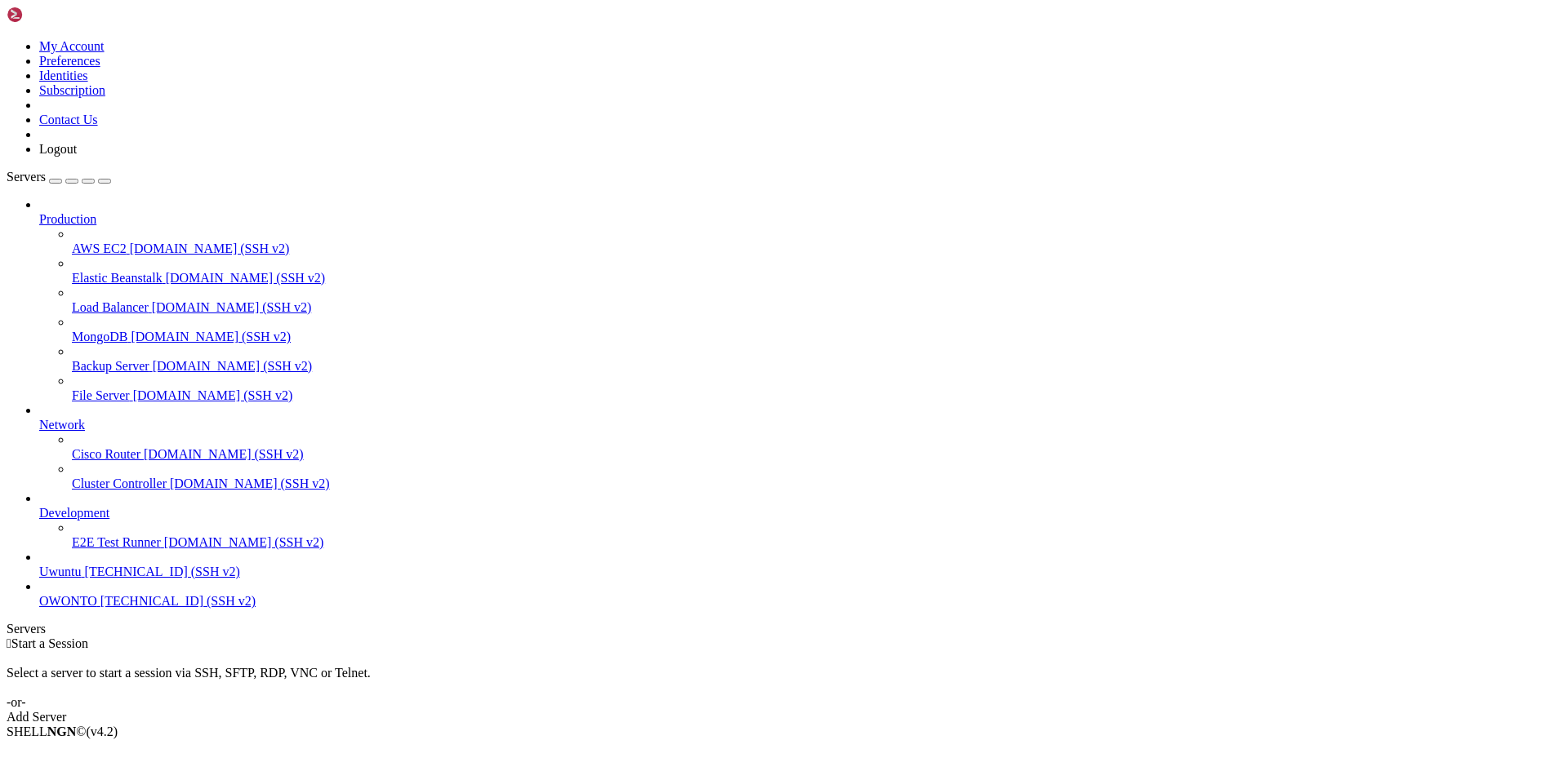
click at [104, 608] on span "[TECHNICAL_ID] (SSH v2)" at bounding box center [178, 600] width 156 height 14
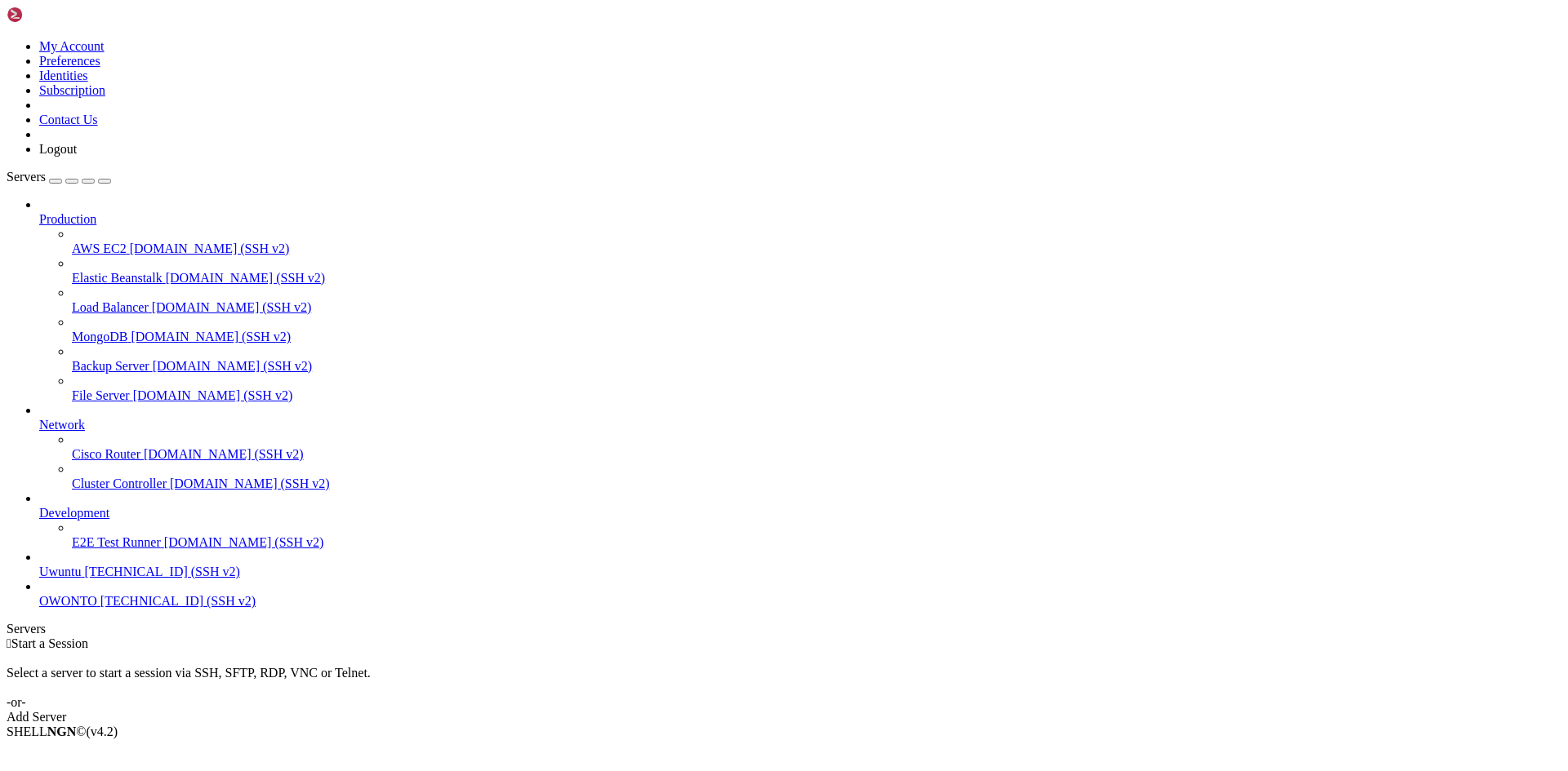
click at [61, 608] on span "OWONTO" at bounding box center [68, 600] width 58 height 14
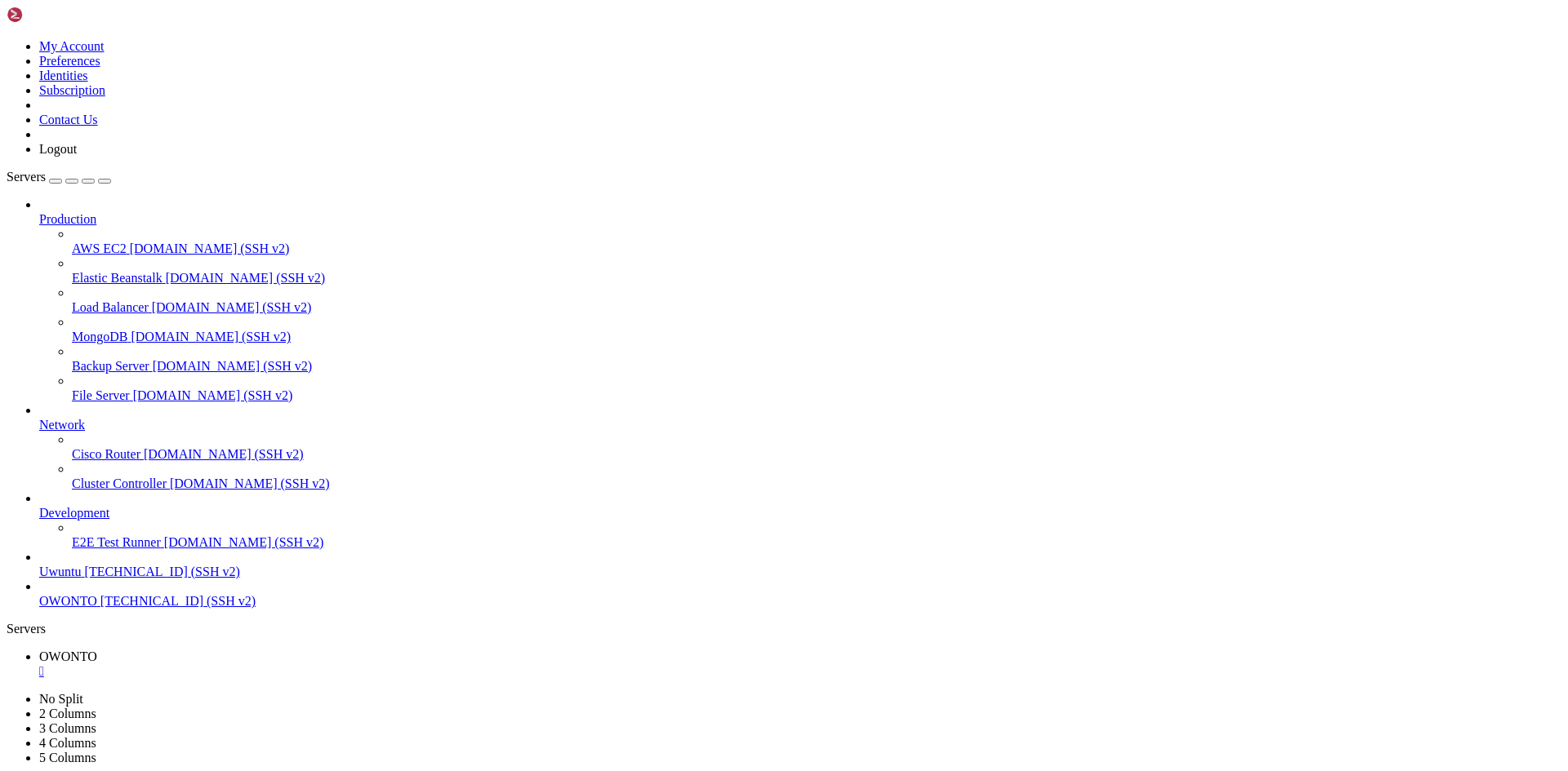
scroll to position [527, 0]
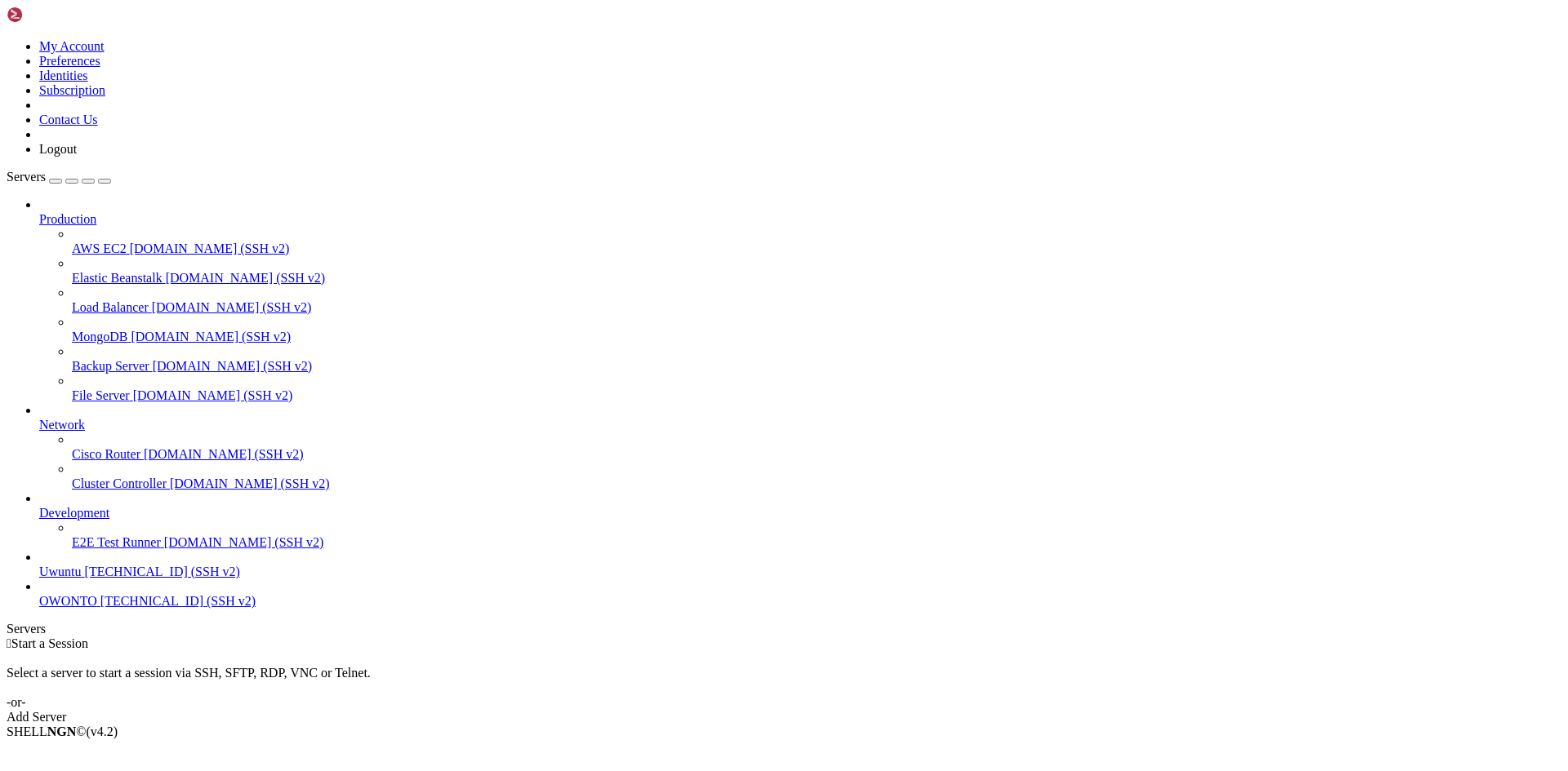
click at [127, 608] on span "[TECHNICAL_ID] (SSH v2)" at bounding box center [178, 600] width 156 height 14
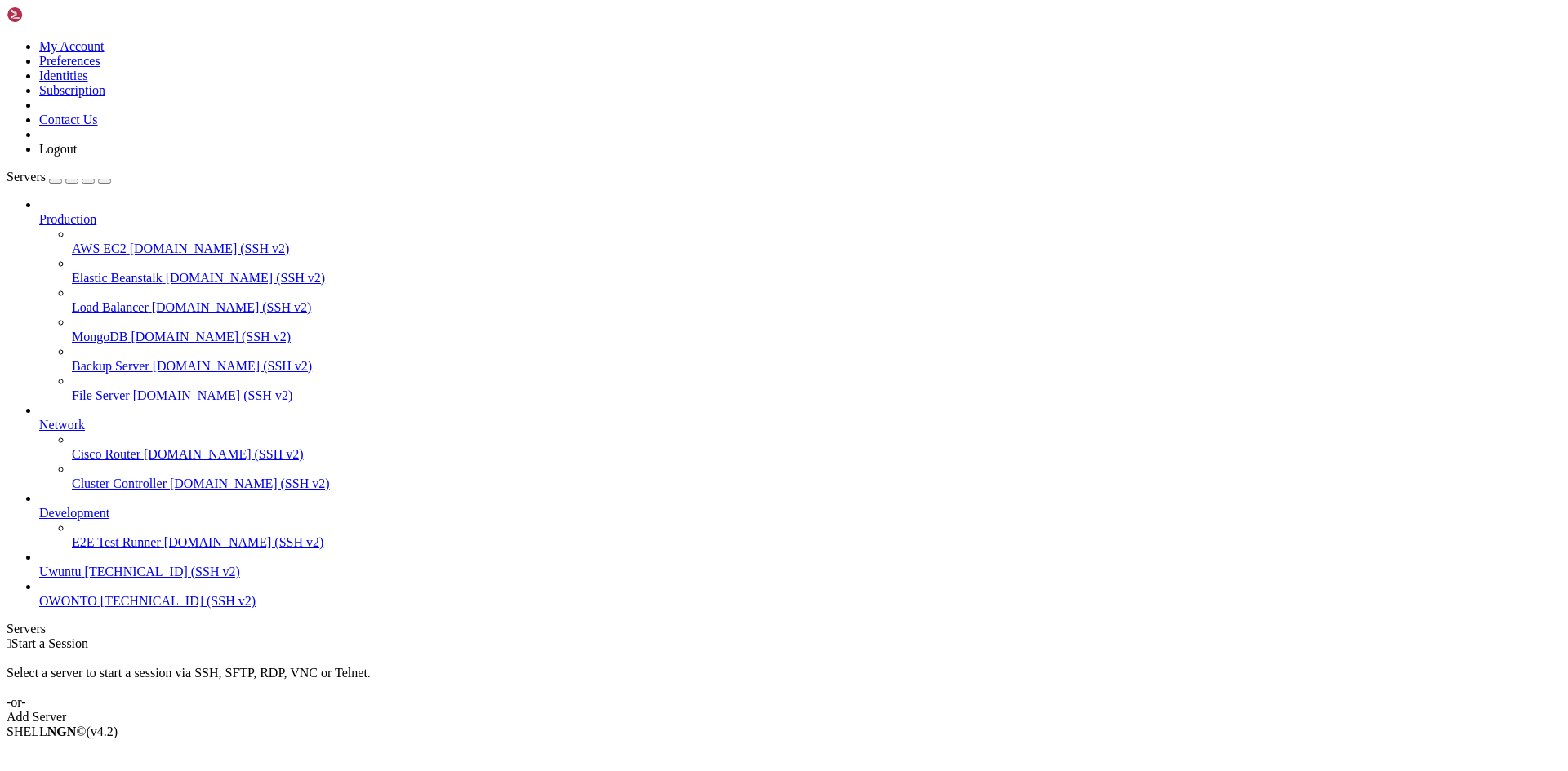
click at [100, 608] on span "[TECHNICAL_ID] (SSH v2)" at bounding box center [178, 600] width 156 height 14
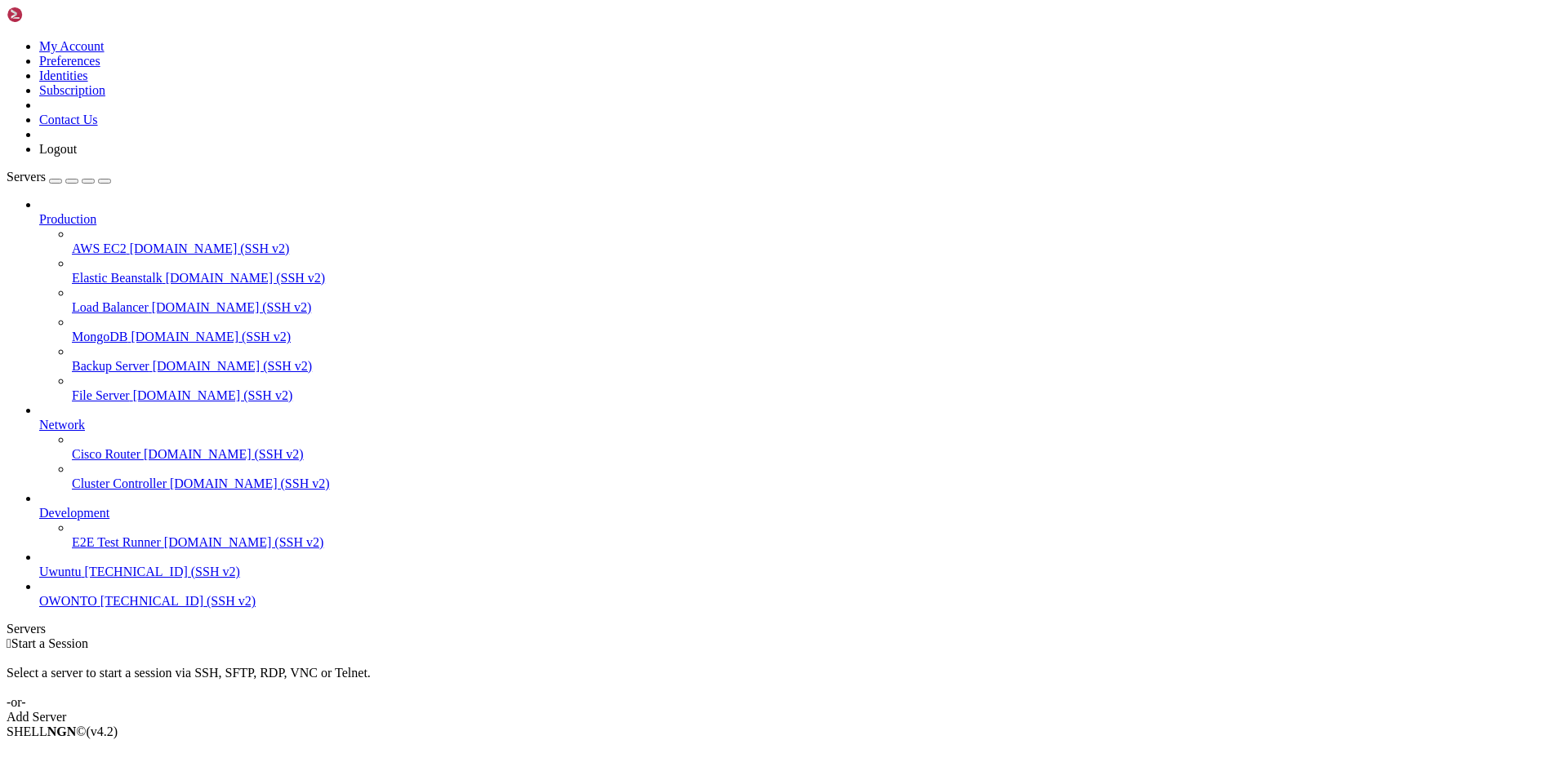
click at [68, 608] on span "OWONTO" at bounding box center [68, 600] width 58 height 14
click at [71, 608] on span "OWONTO" at bounding box center [68, 600] width 58 height 14
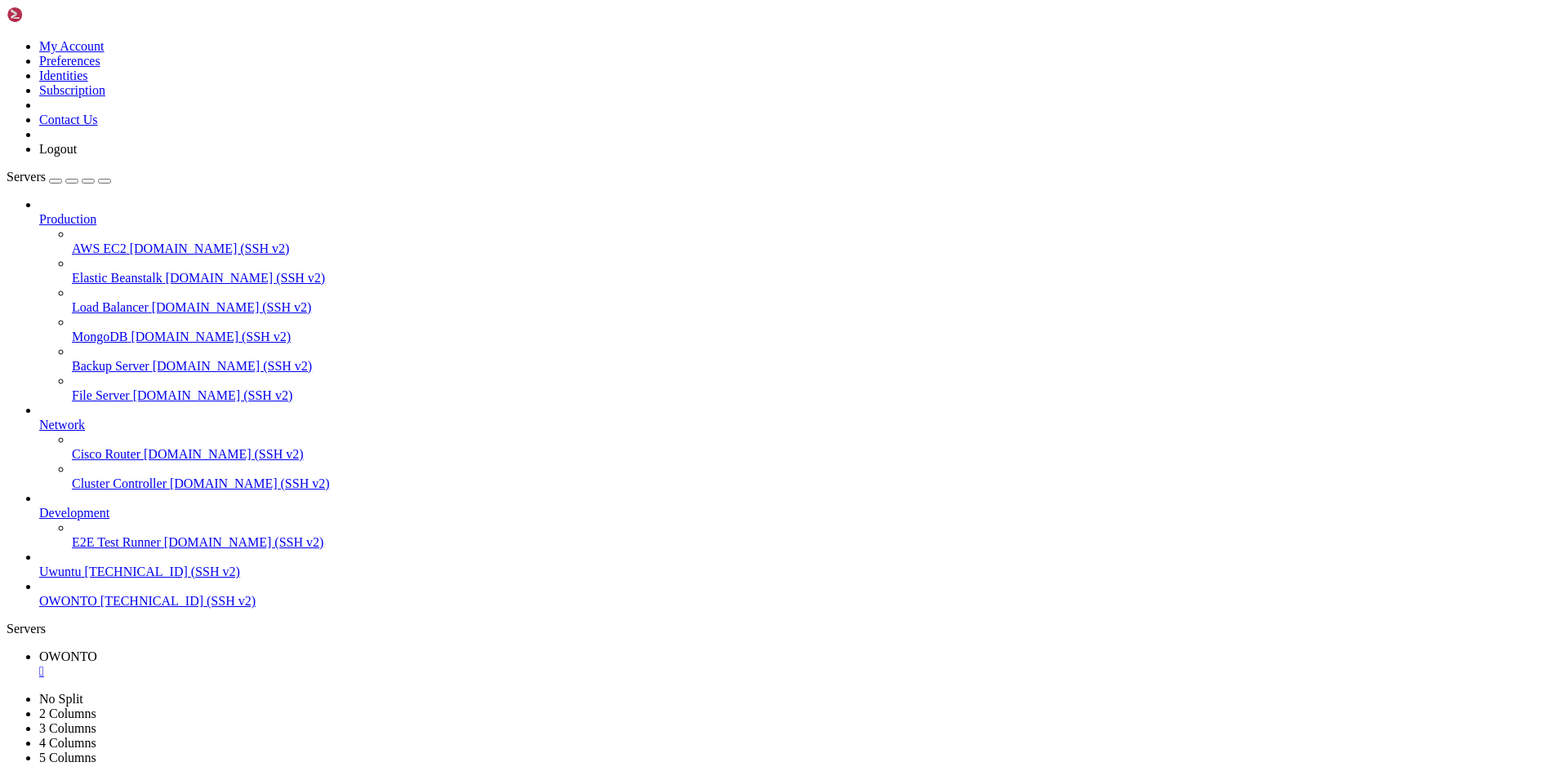
drag, startPoint x: 716, startPoint y: 208, endPoint x: 805, endPoint y: 205, distance: 89.1
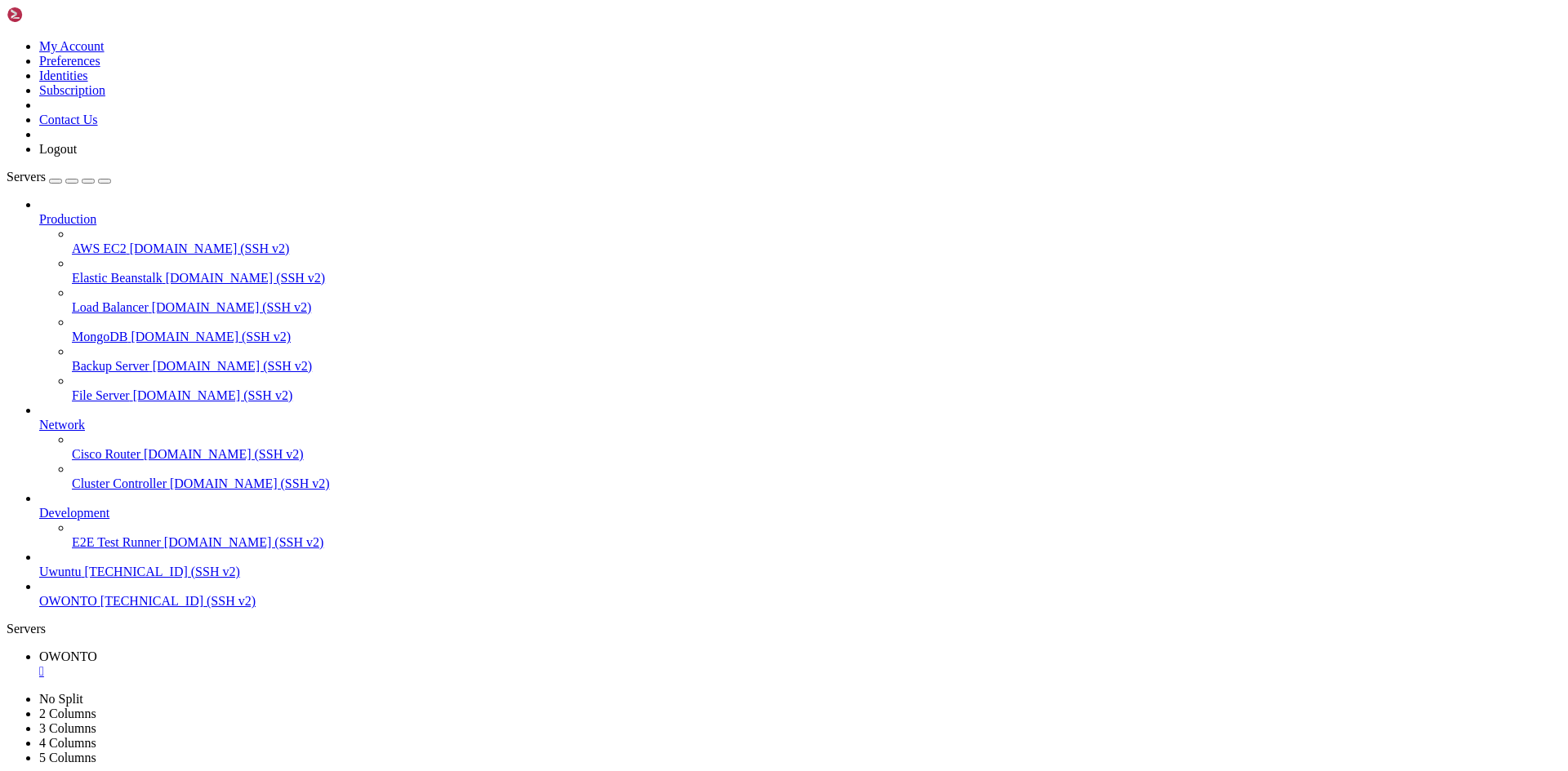
drag, startPoint x: 172, startPoint y: 1342, endPoint x: 176, endPoint y: 1350, distance: 8.9
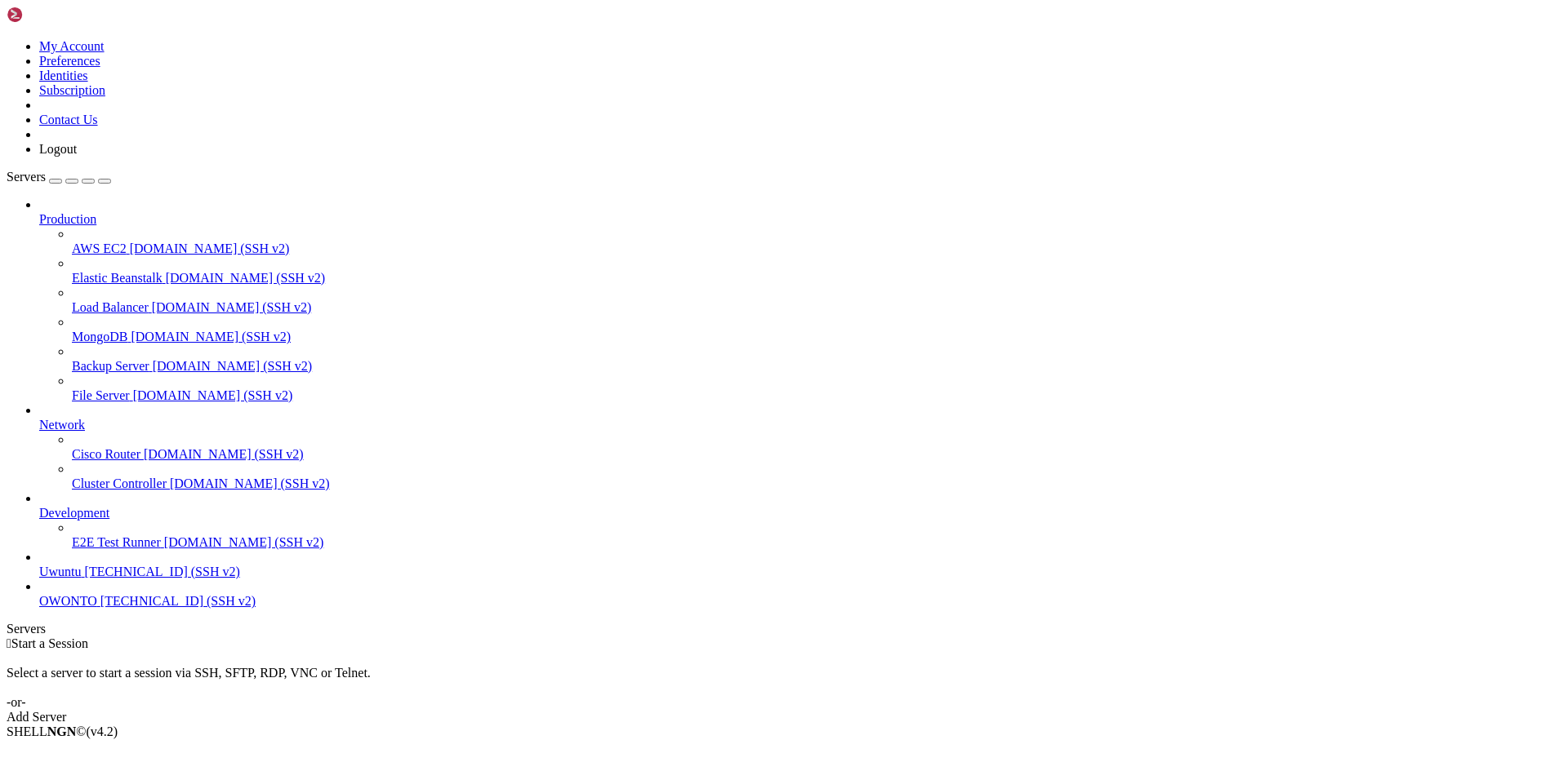
click at [878, 710] on div "Add Server" at bounding box center [784, 718] width 1555 height 15
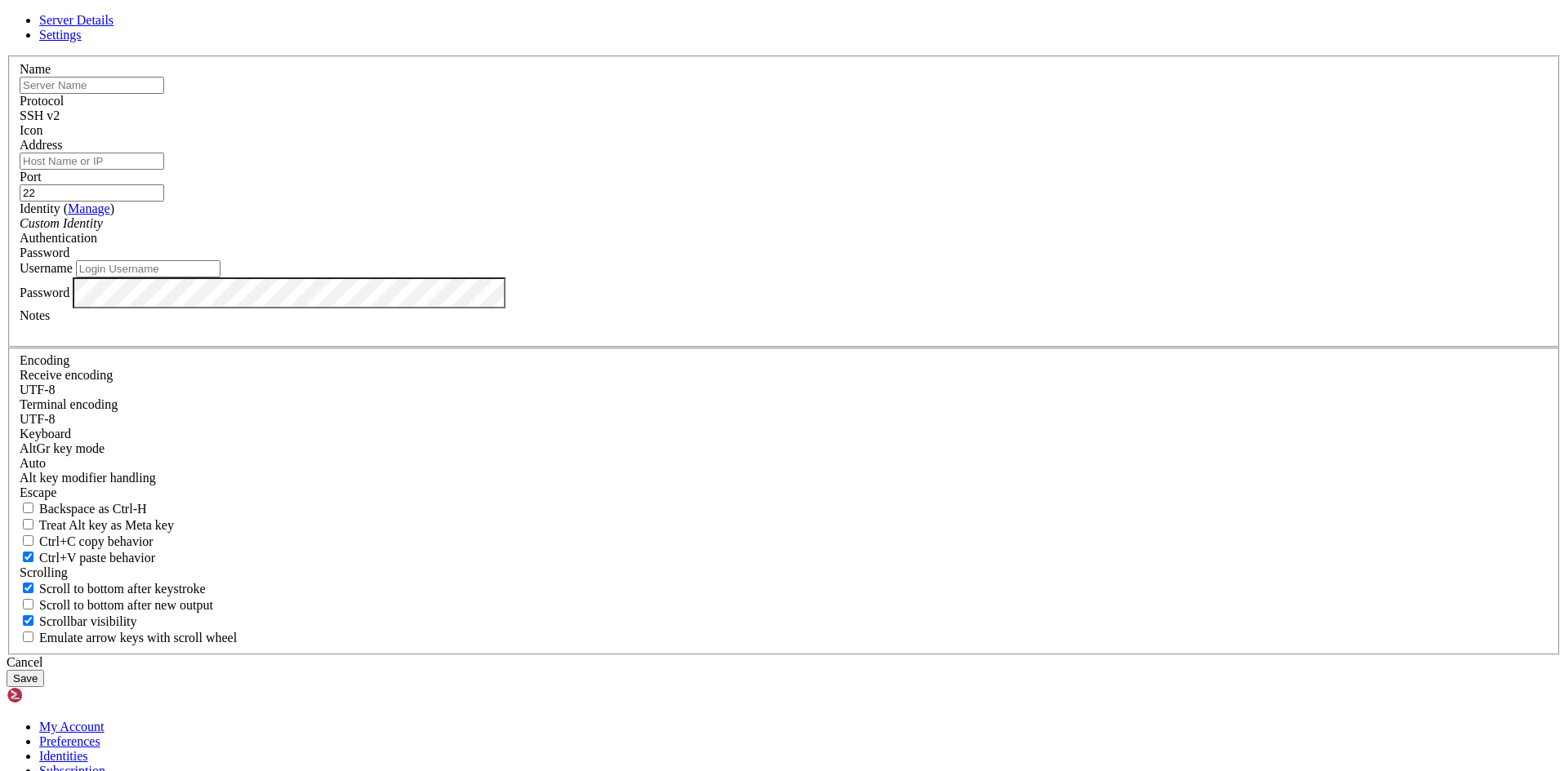
click at [7, 55] on link at bounding box center [7, 55] width 0 height 0
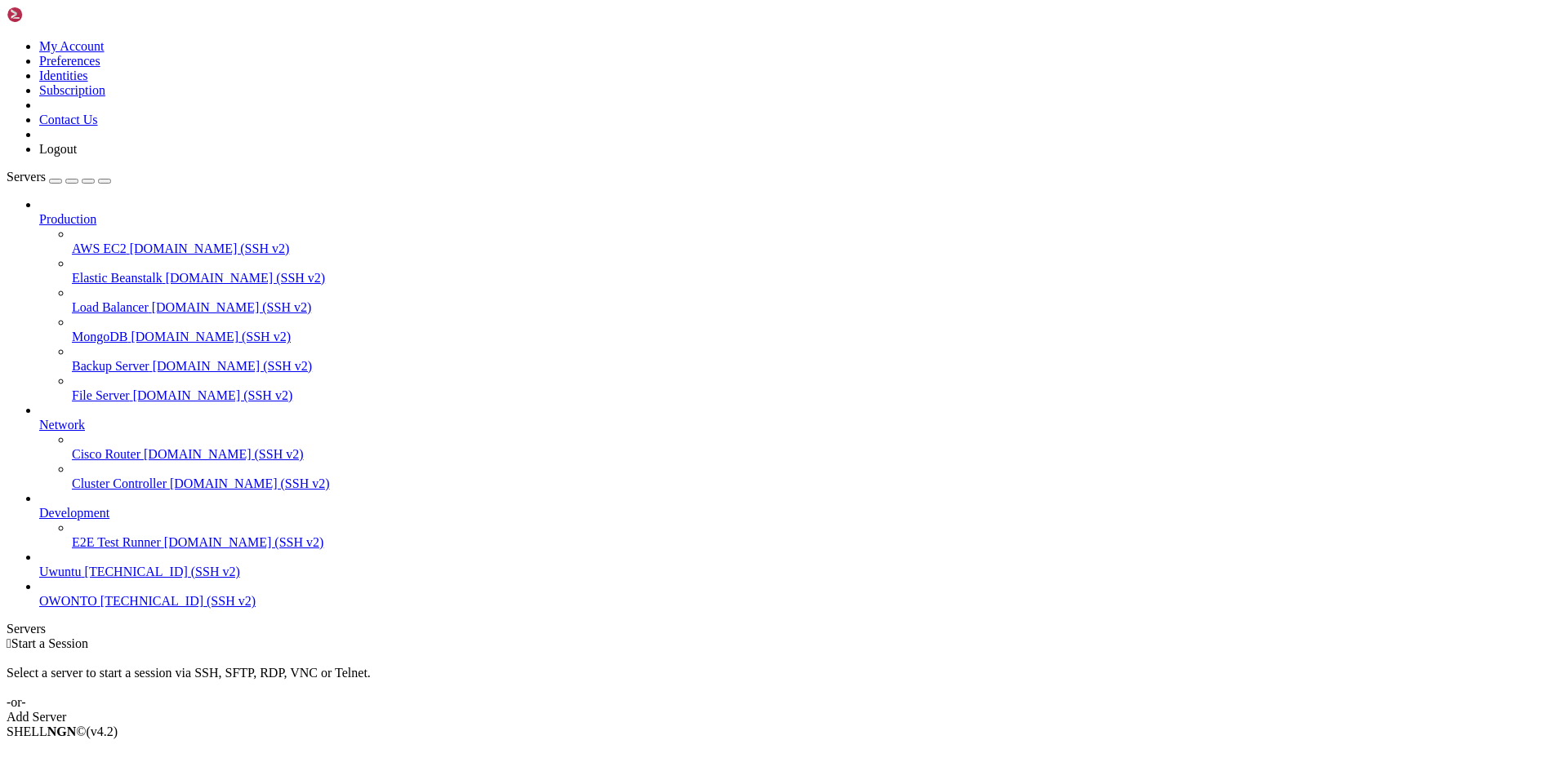
click at [136, 608] on span "[TECHNICAL_ID] (SSH v2)" at bounding box center [178, 600] width 156 height 14
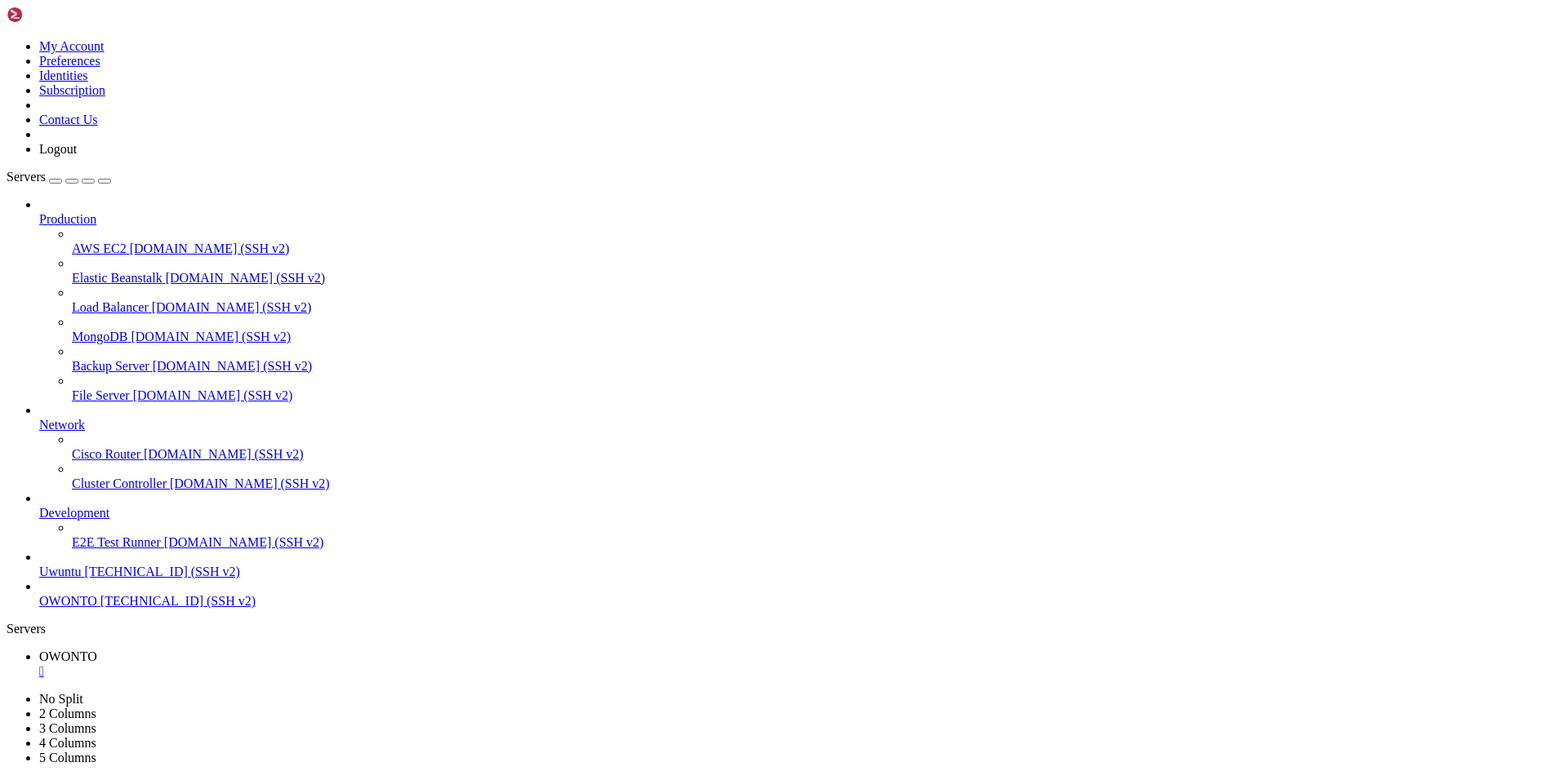
click at [184, 0] on html "Loading... My Account Preferences Identities Subscription Contact Us Logout Ser…" at bounding box center [784, 501] width 1568 height 1003
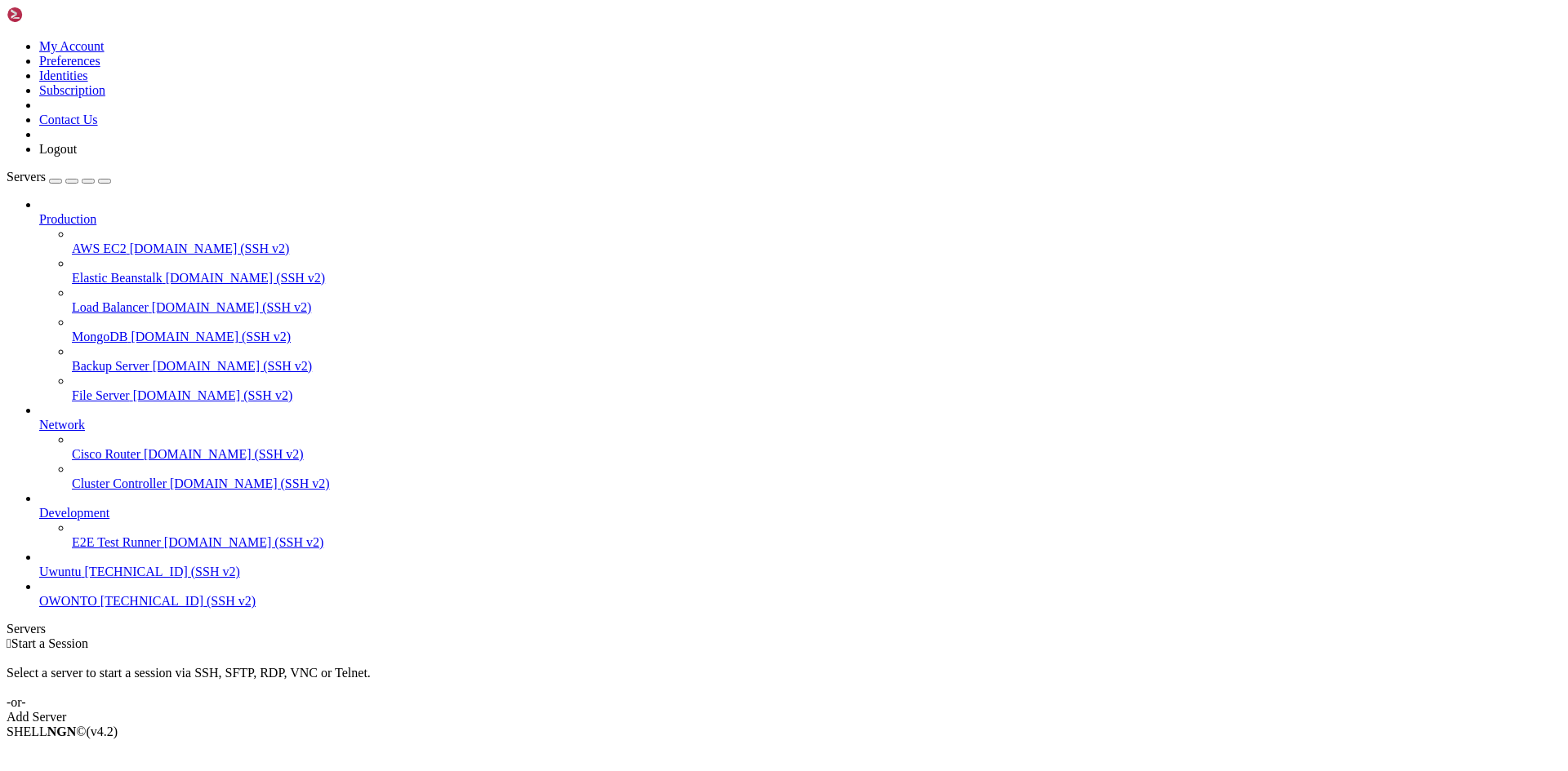
click at [39, 594] on icon at bounding box center [39, 594] width 0 height 0
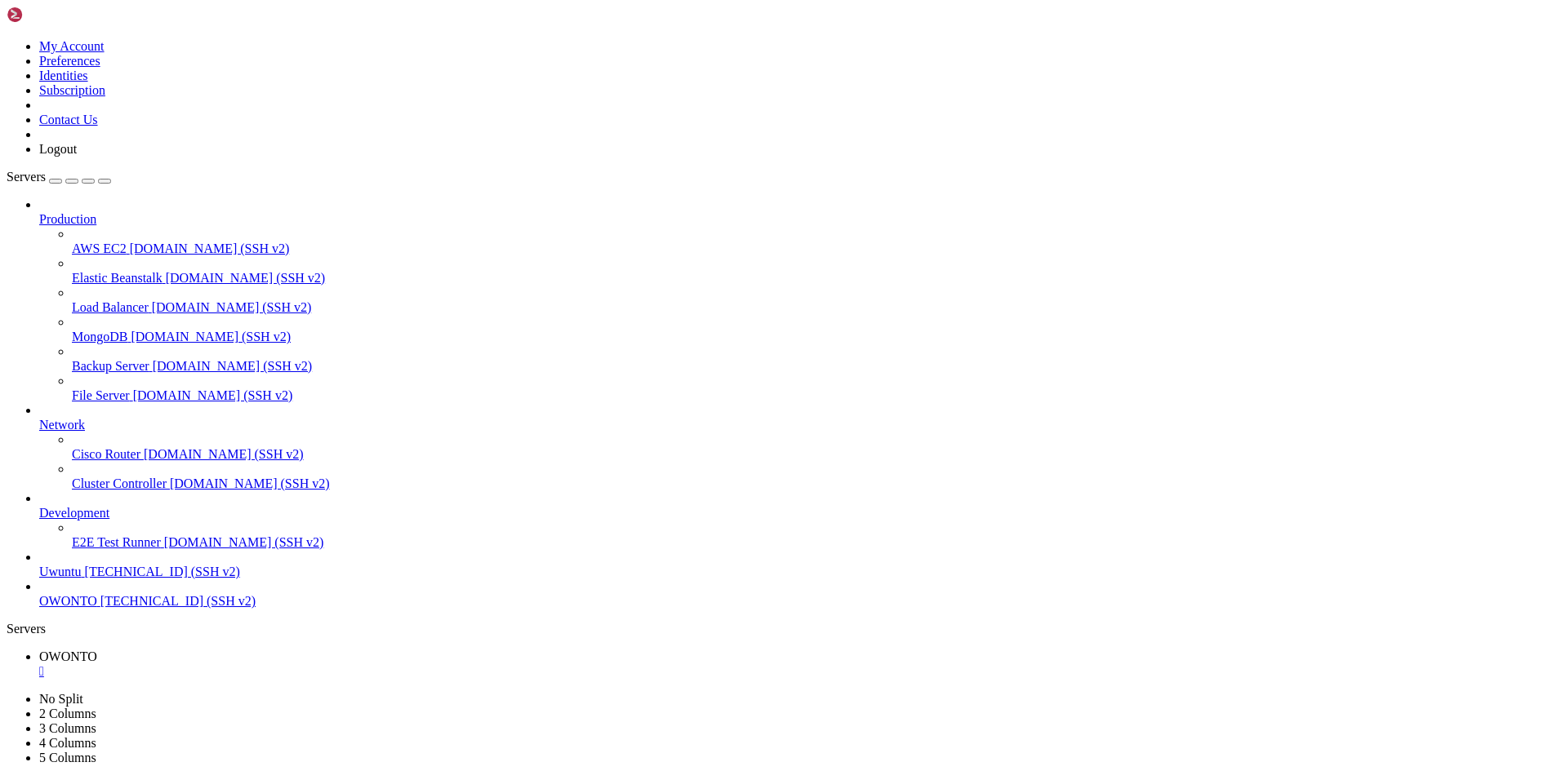
click at [85, 11] on link at bounding box center [53, 18] width 94 height 14
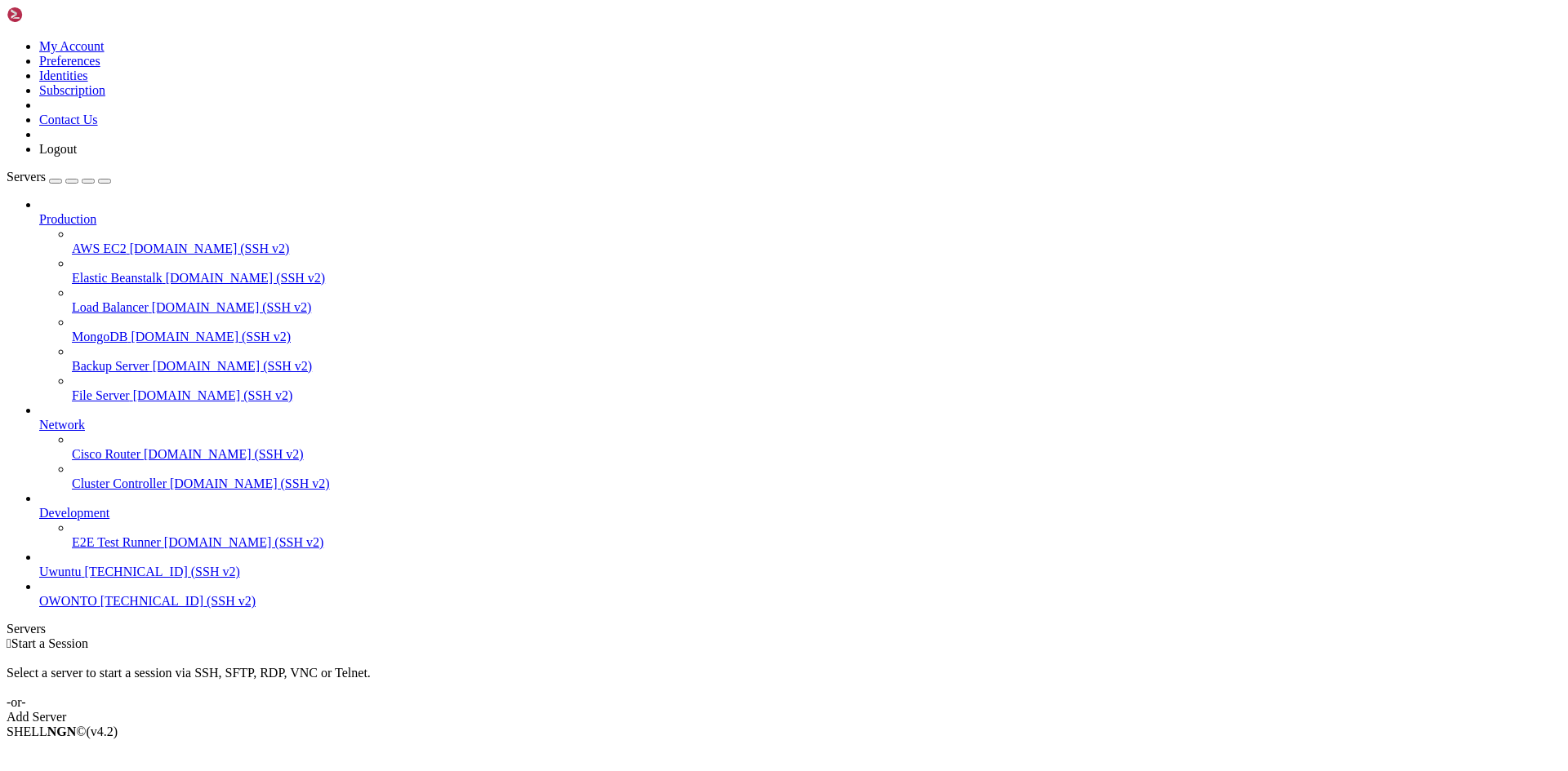
click at [63, 608] on span "OWONTO" at bounding box center [68, 600] width 58 height 14
